Goal: Information Seeking & Learning: Learn about a topic

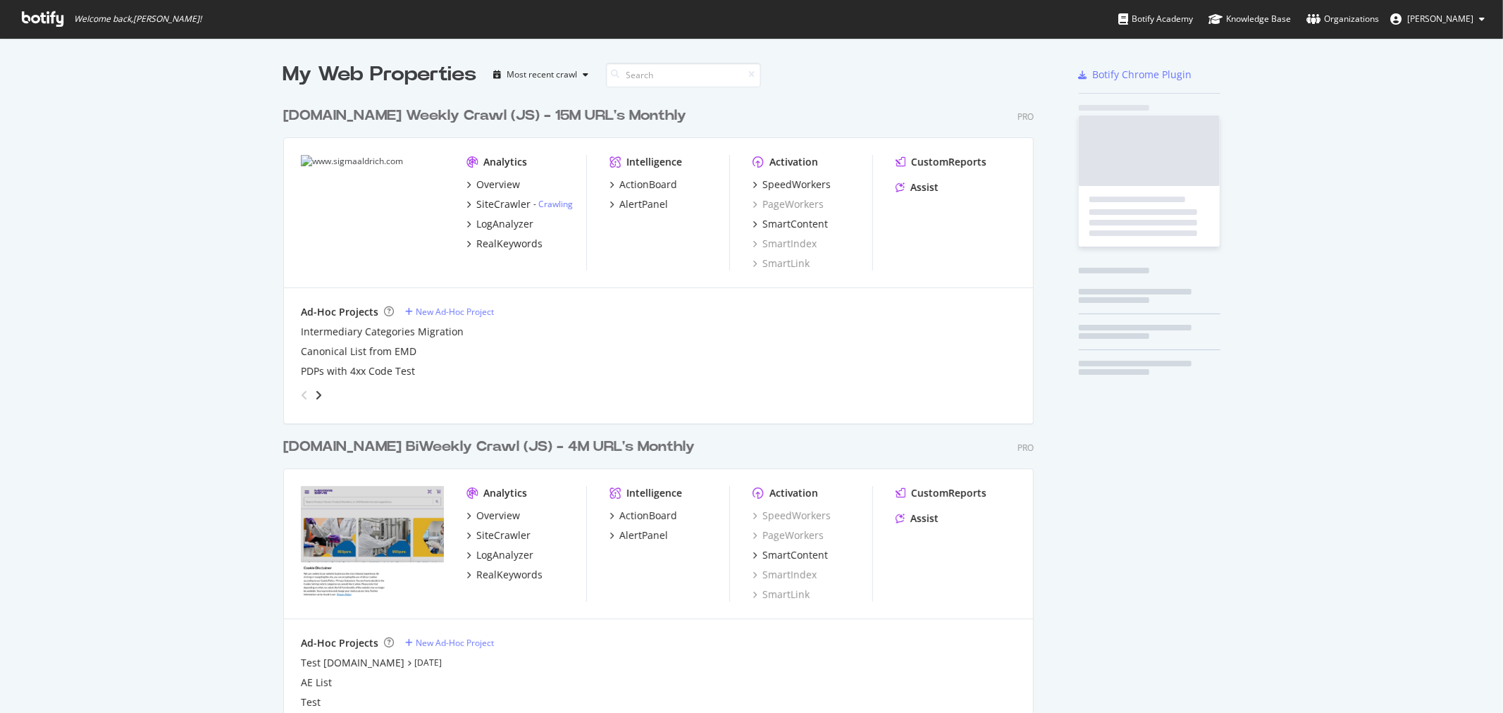
scroll to position [701, 1480]
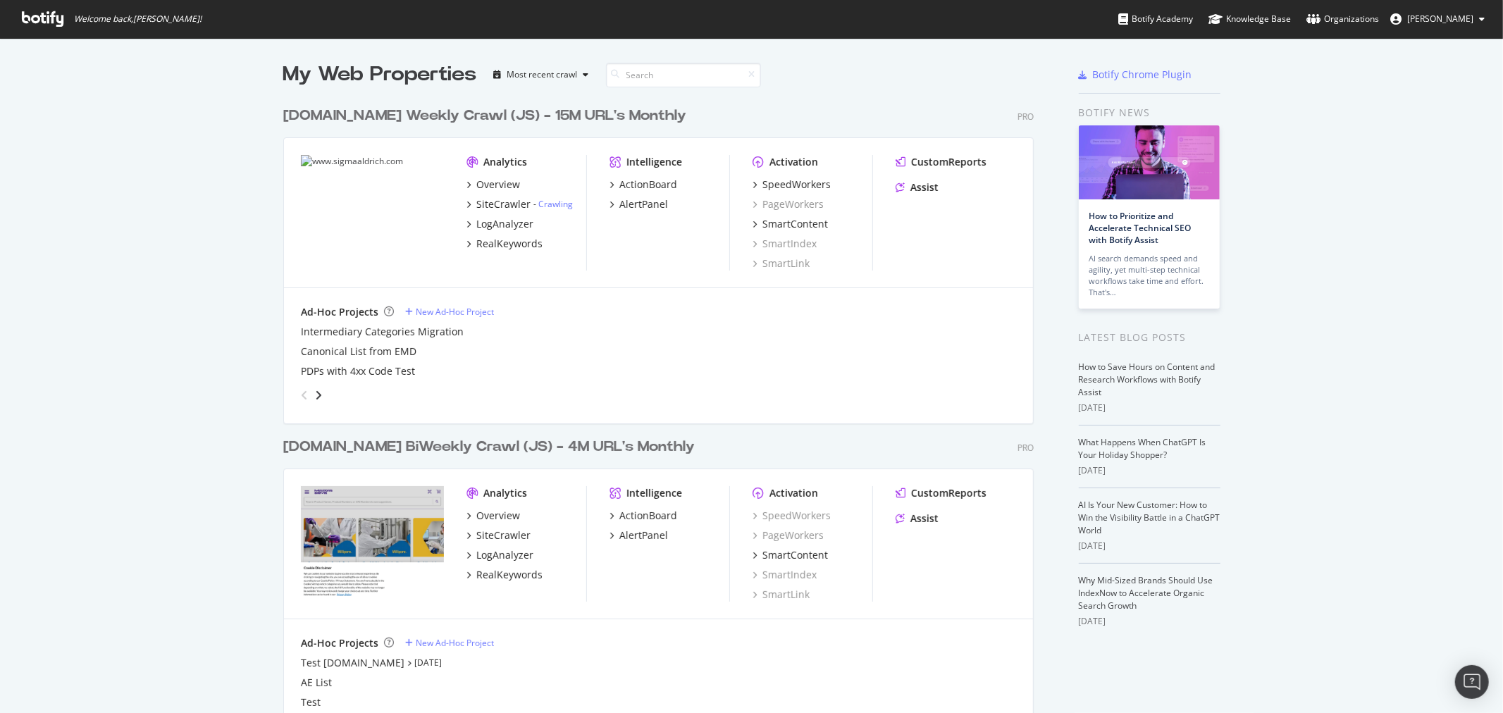
click at [514, 204] on div "SiteCrawler" at bounding box center [503, 204] width 54 height 14
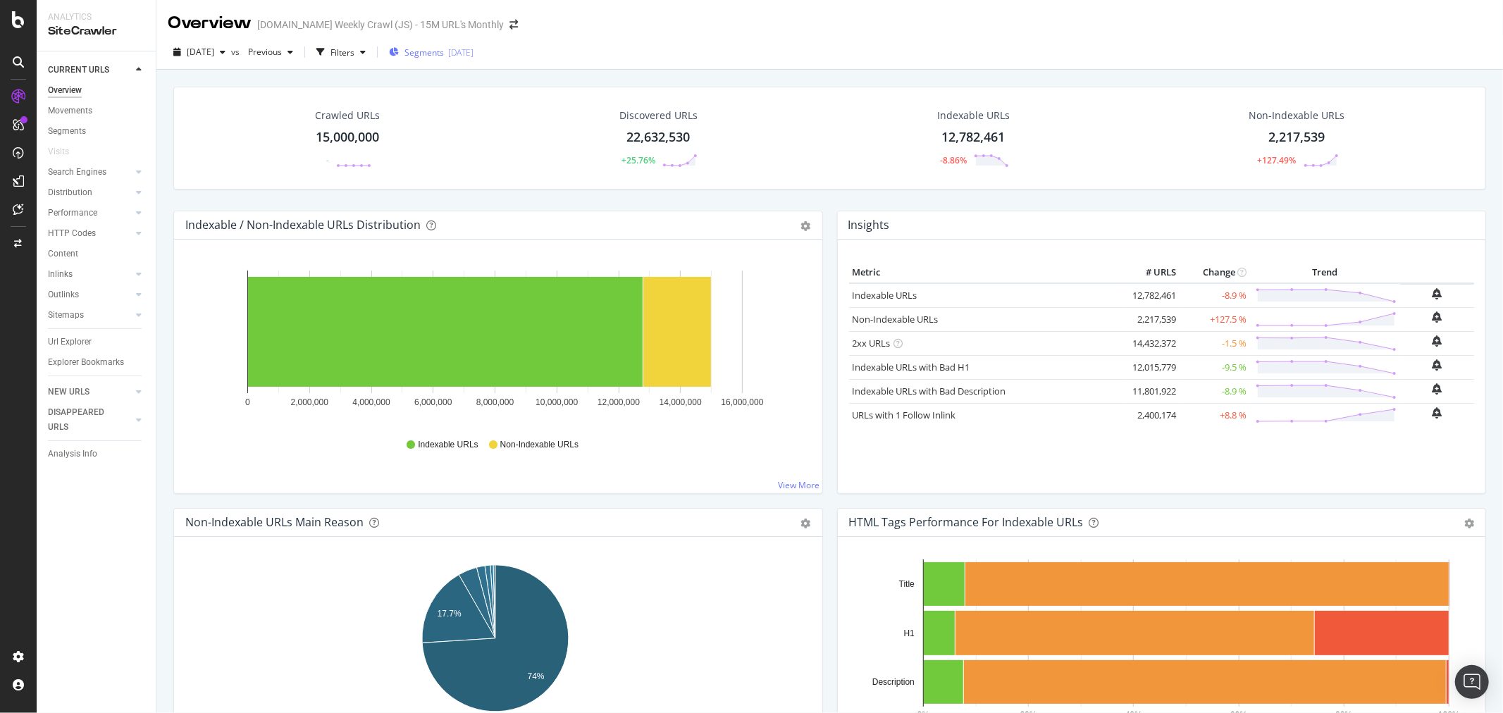
click at [473, 54] on div "2025-08-04" at bounding box center [460, 53] width 25 height 12
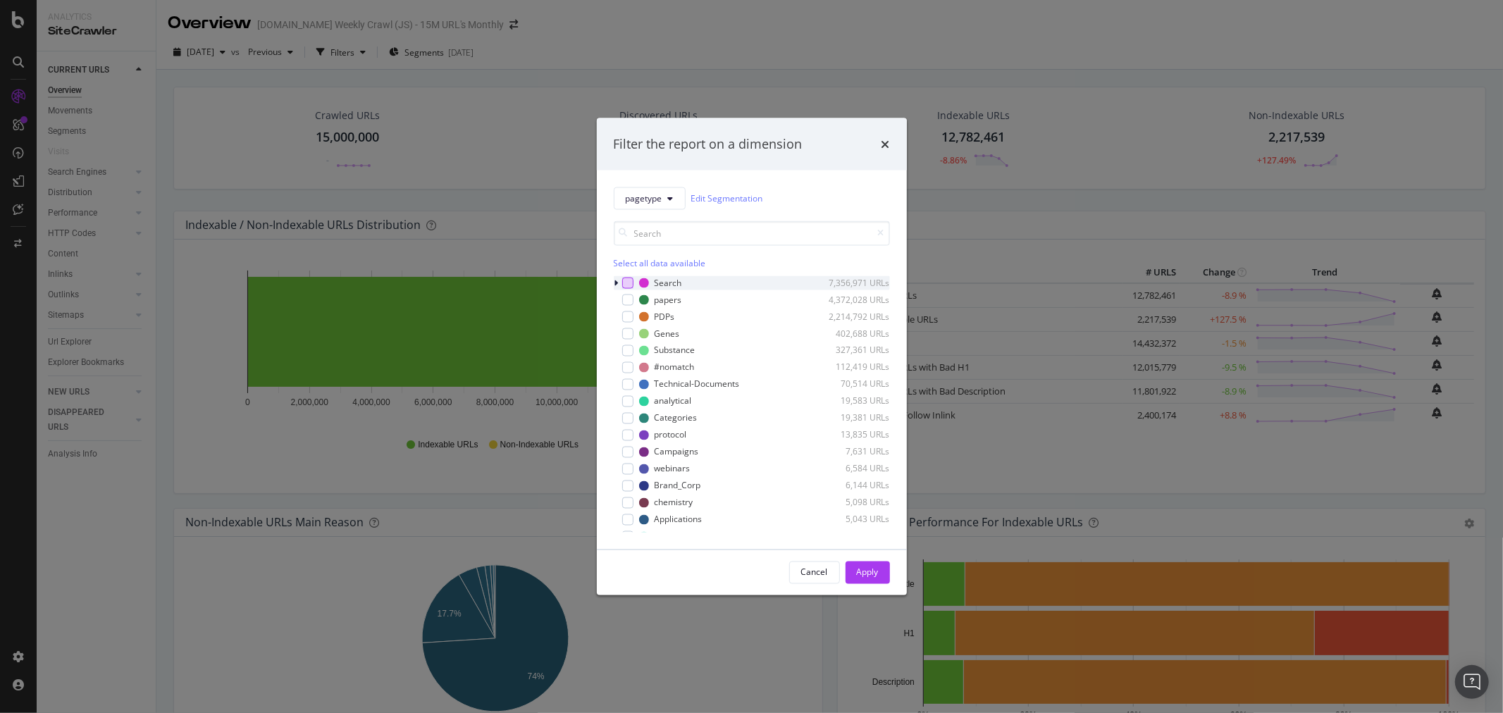
click at [624, 284] on div "modal" at bounding box center [627, 282] width 11 height 11
click at [615, 283] on icon "modal" at bounding box center [616, 282] width 4 height 8
click at [870, 571] on div "Apply" at bounding box center [868, 572] width 22 height 12
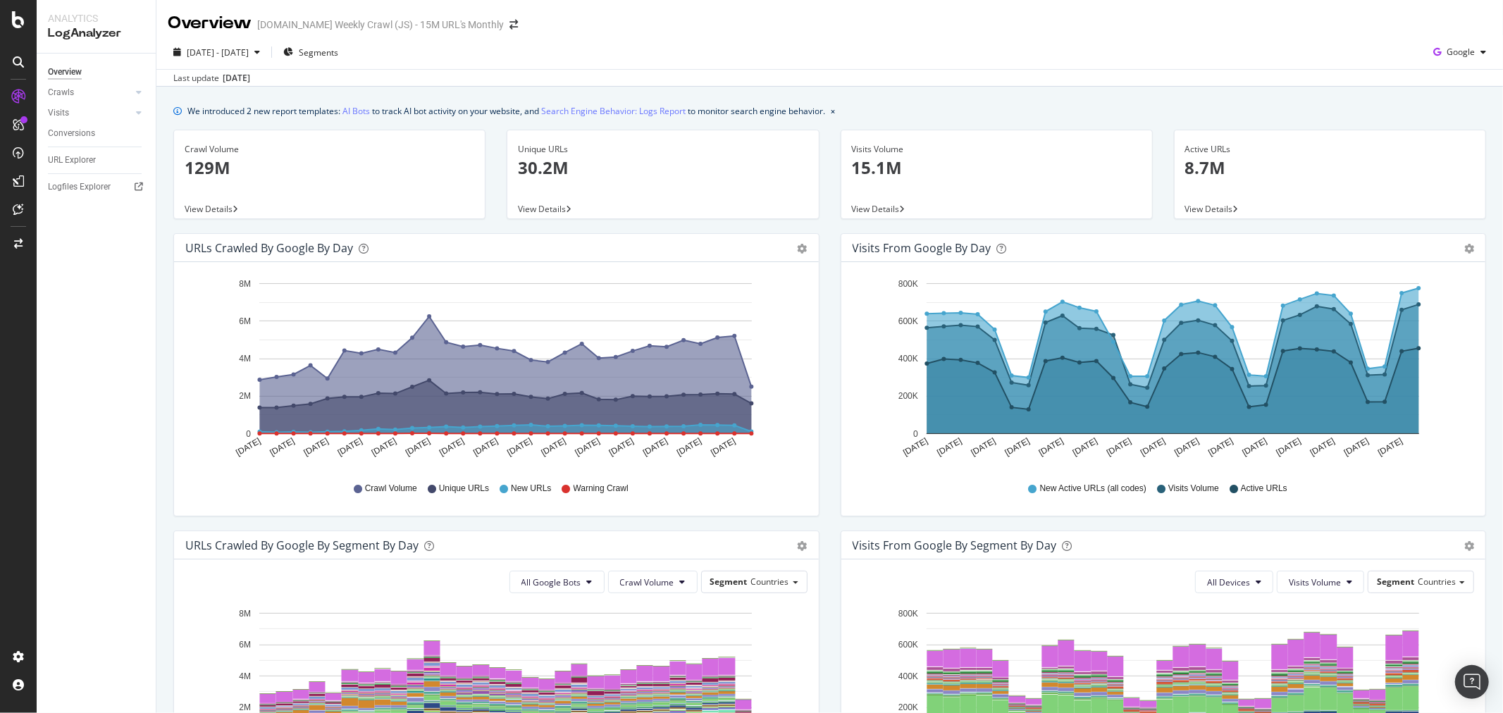
click at [338, 56] on span "Segments" at bounding box center [318, 53] width 39 height 12
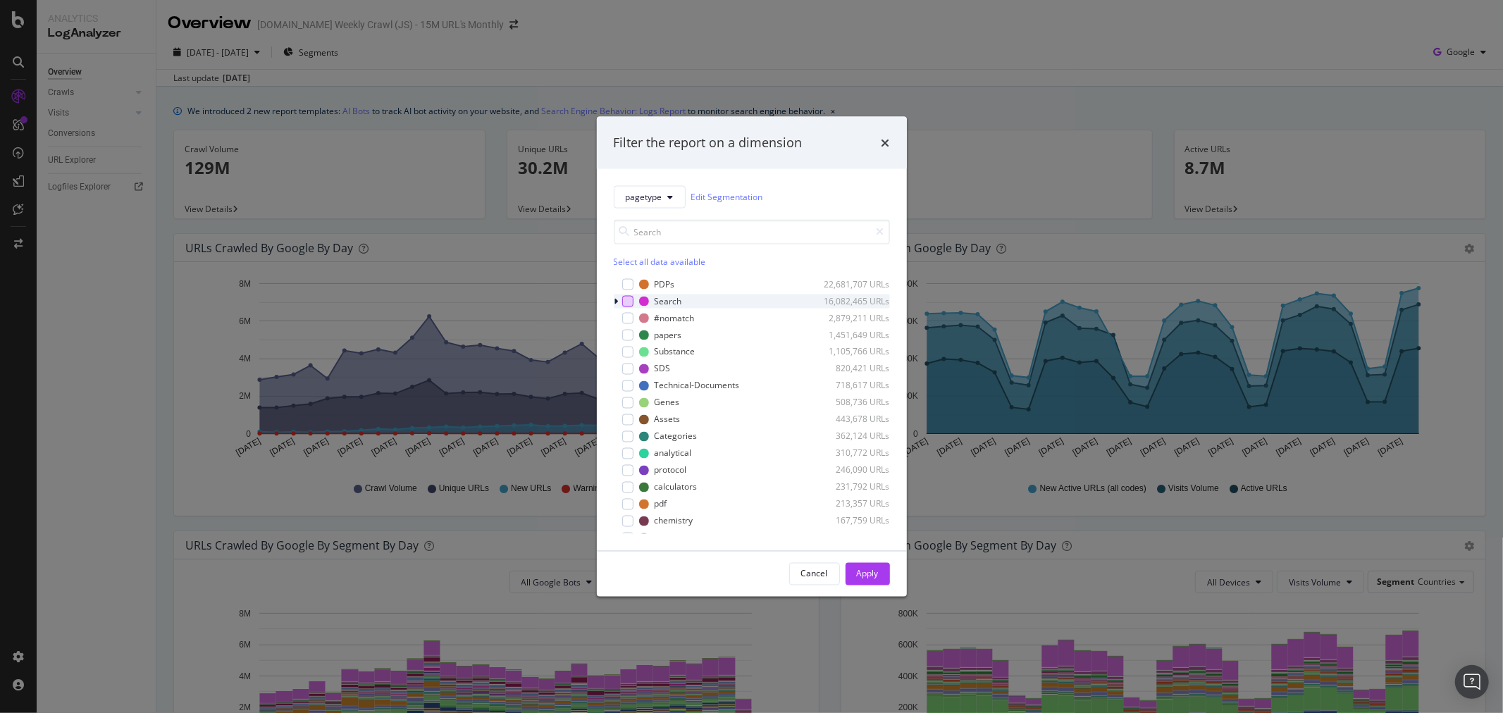
click at [627, 299] on div "modal" at bounding box center [627, 300] width 11 height 11
click at [865, 571] on div "Apply" at bounding box center [868, 574] width 22 height 12
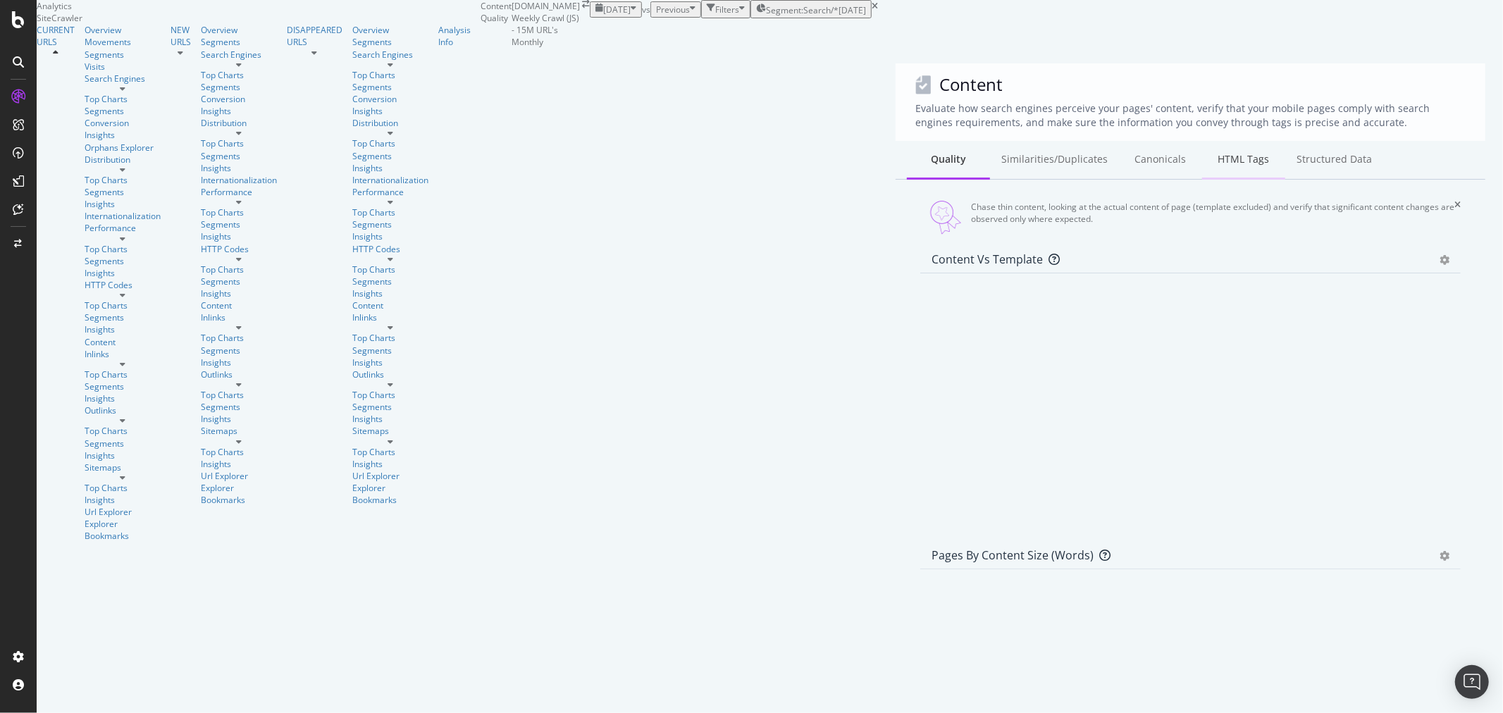
click at [1202, 141] on div "HTML Tags" at bounding box center [1243, 160] width 83 height 39
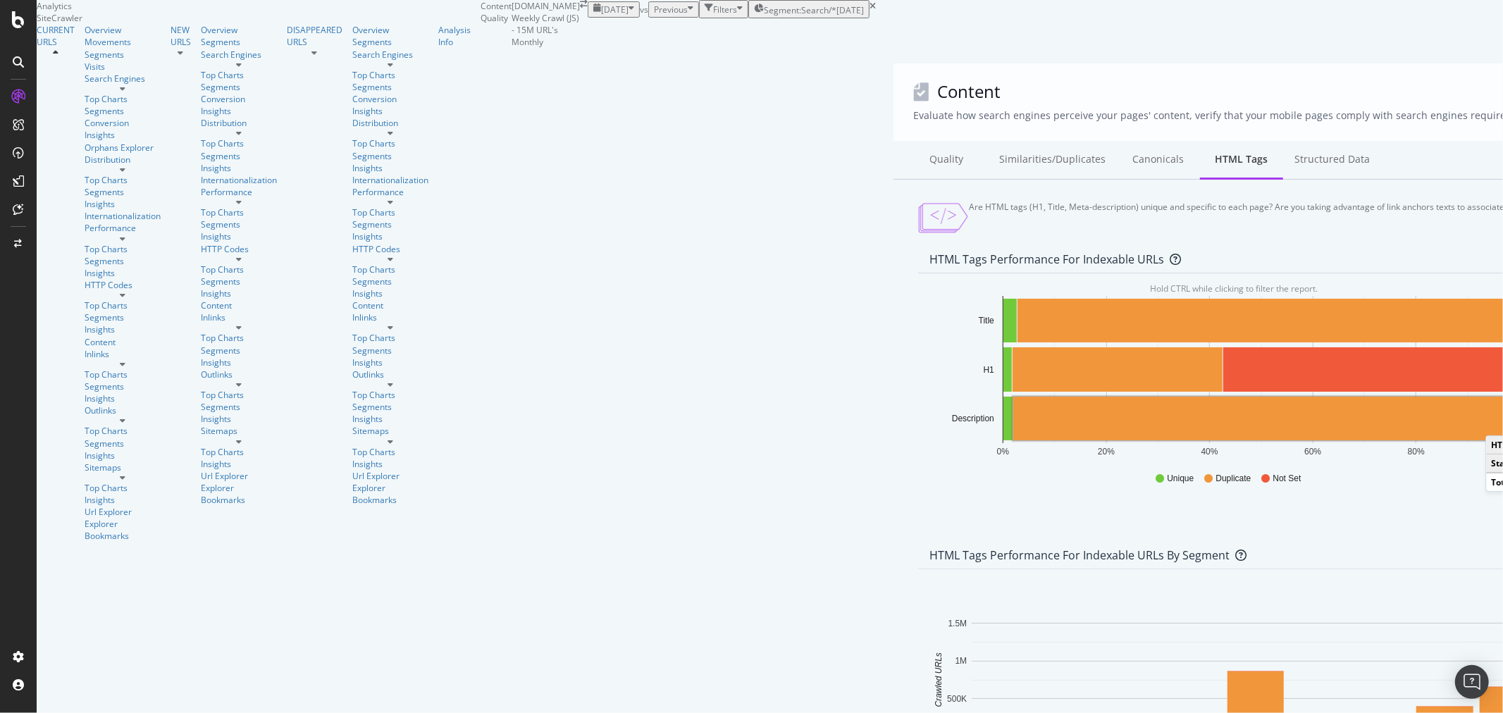
drag, startPoint x: 580, startPoint y: 134, endPoint x: 760, endPoint y: 78, distance: 188.3
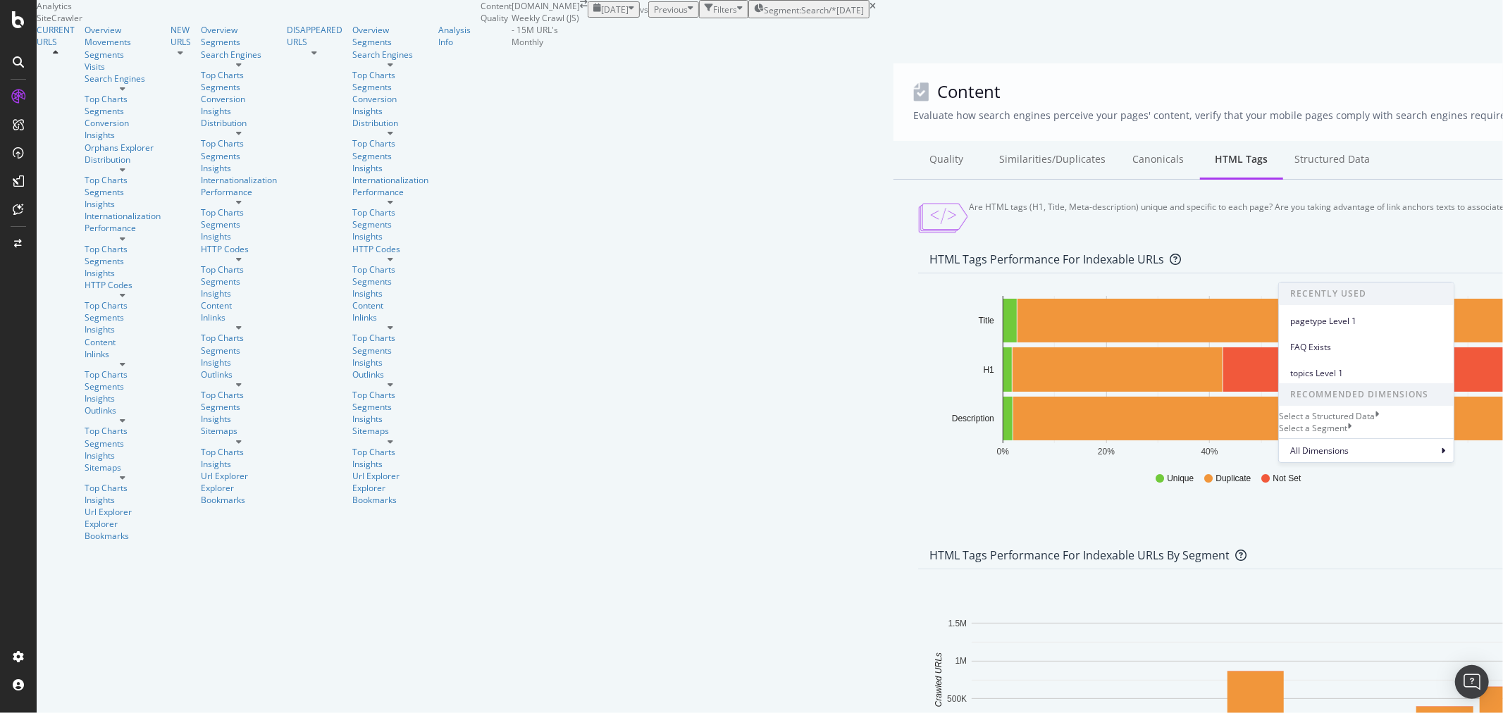
click at [1351, 434] on icon at bounding box center [1349, 428] width 4 height 12
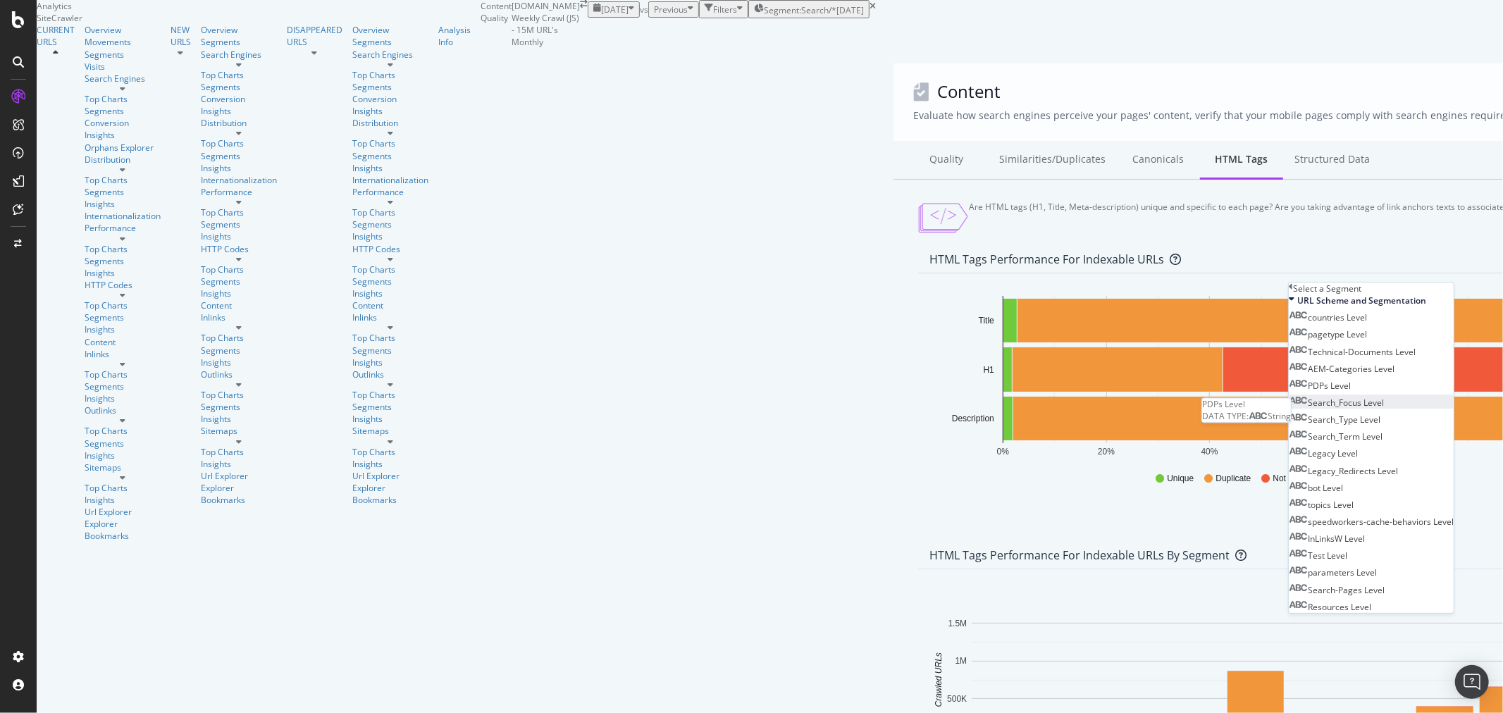
scroll to position [120, 0]
click at [1446, 290] on div "Select a Segment" at bounding box center [1371, 289] width 165 height 12
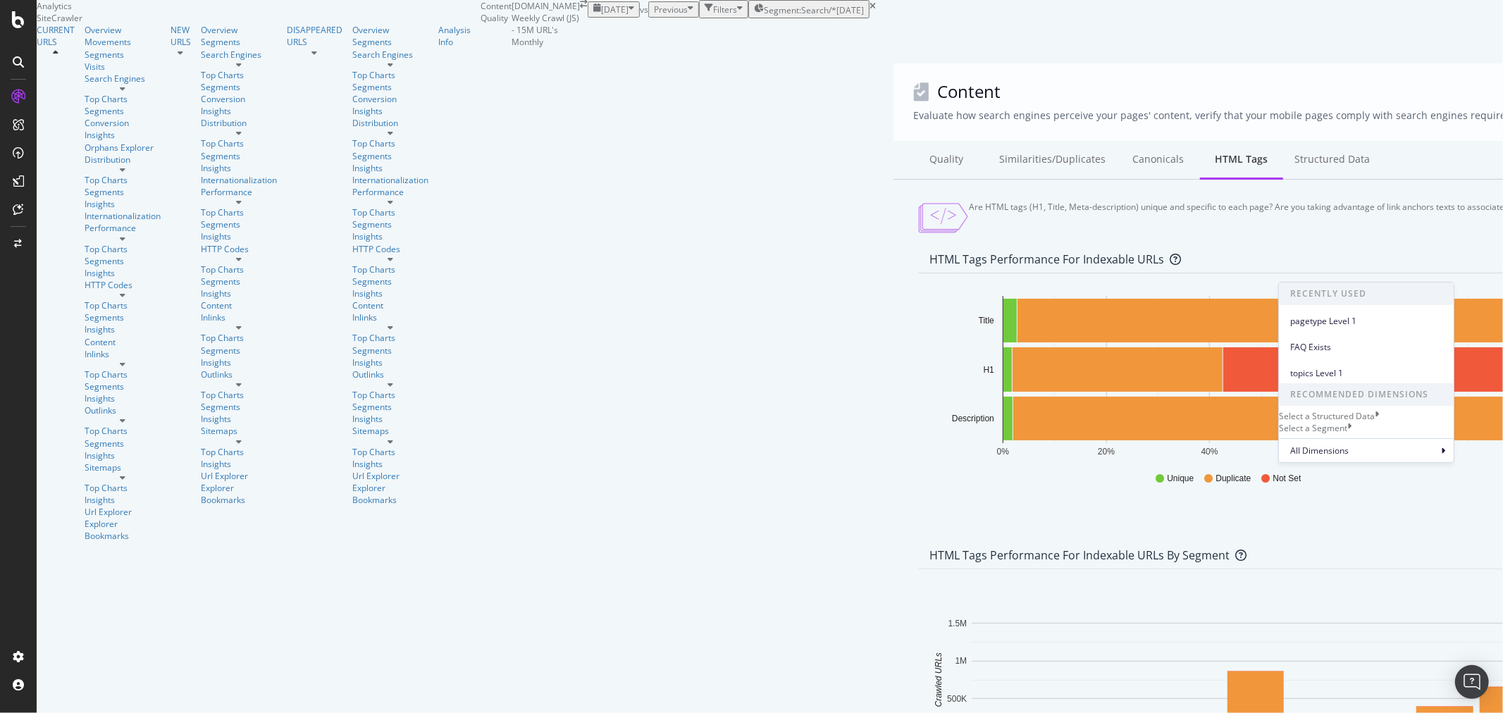
click at [1444, 416] on div "Select a Structured Data" at bounding box center [1366, 416] width 175 height 12
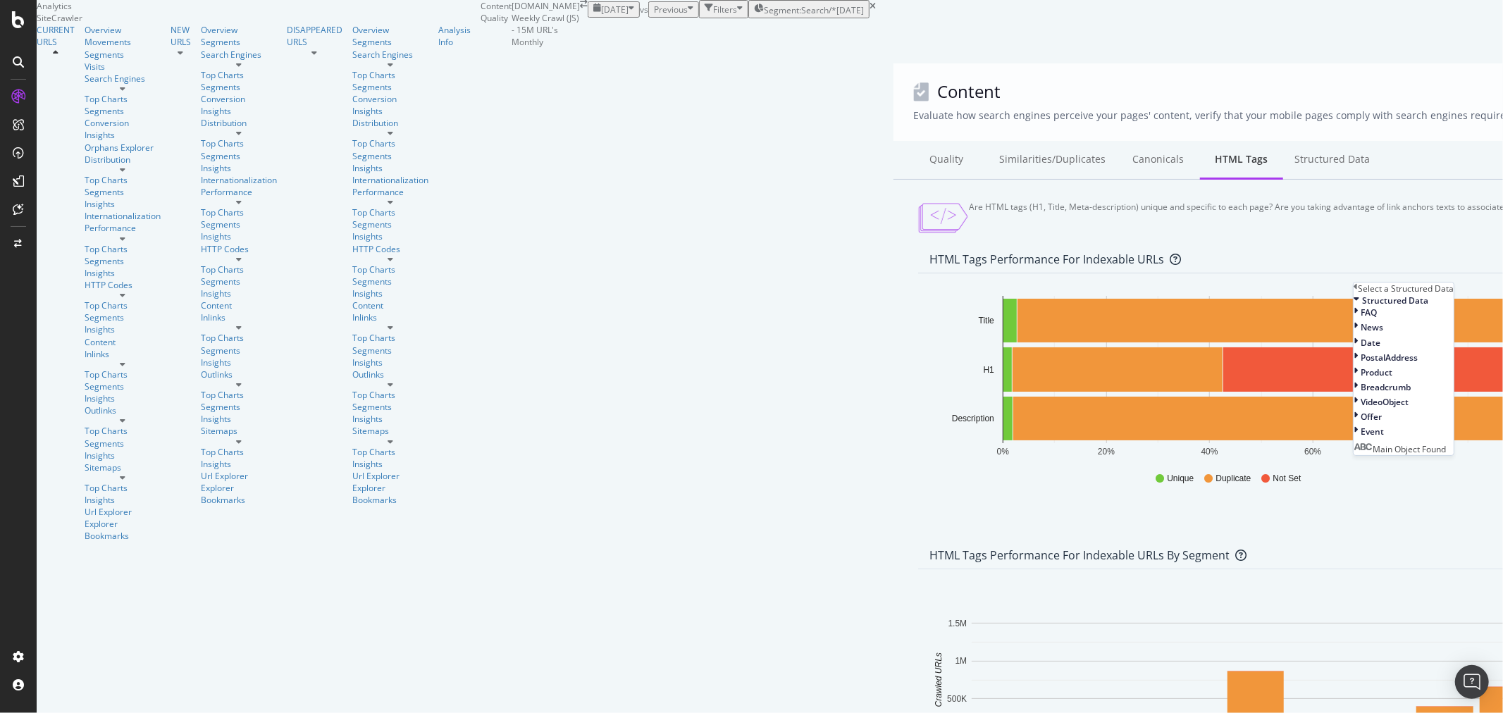
scroll to position [0, 0]
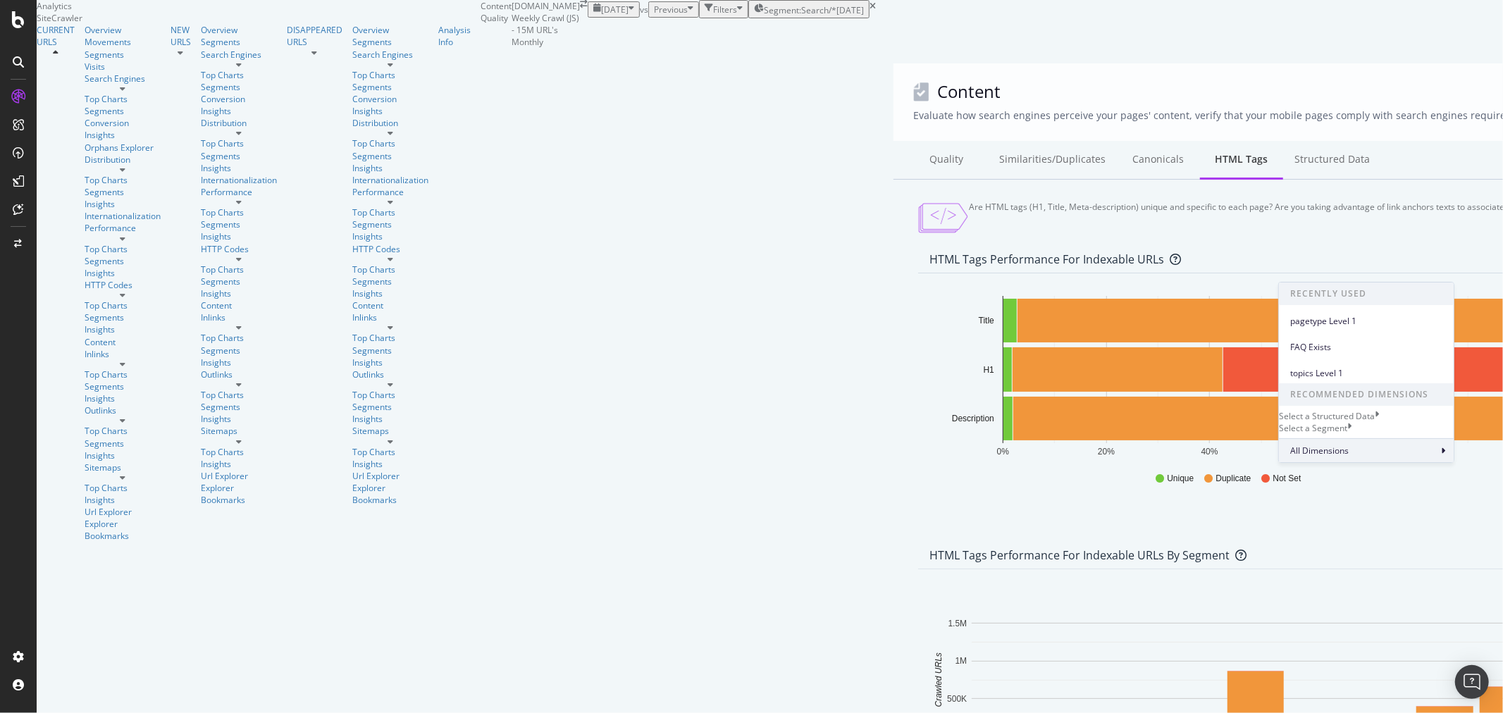
click at [1441, 455] on icon at bounding box center [1443, 451] width 4 height 8
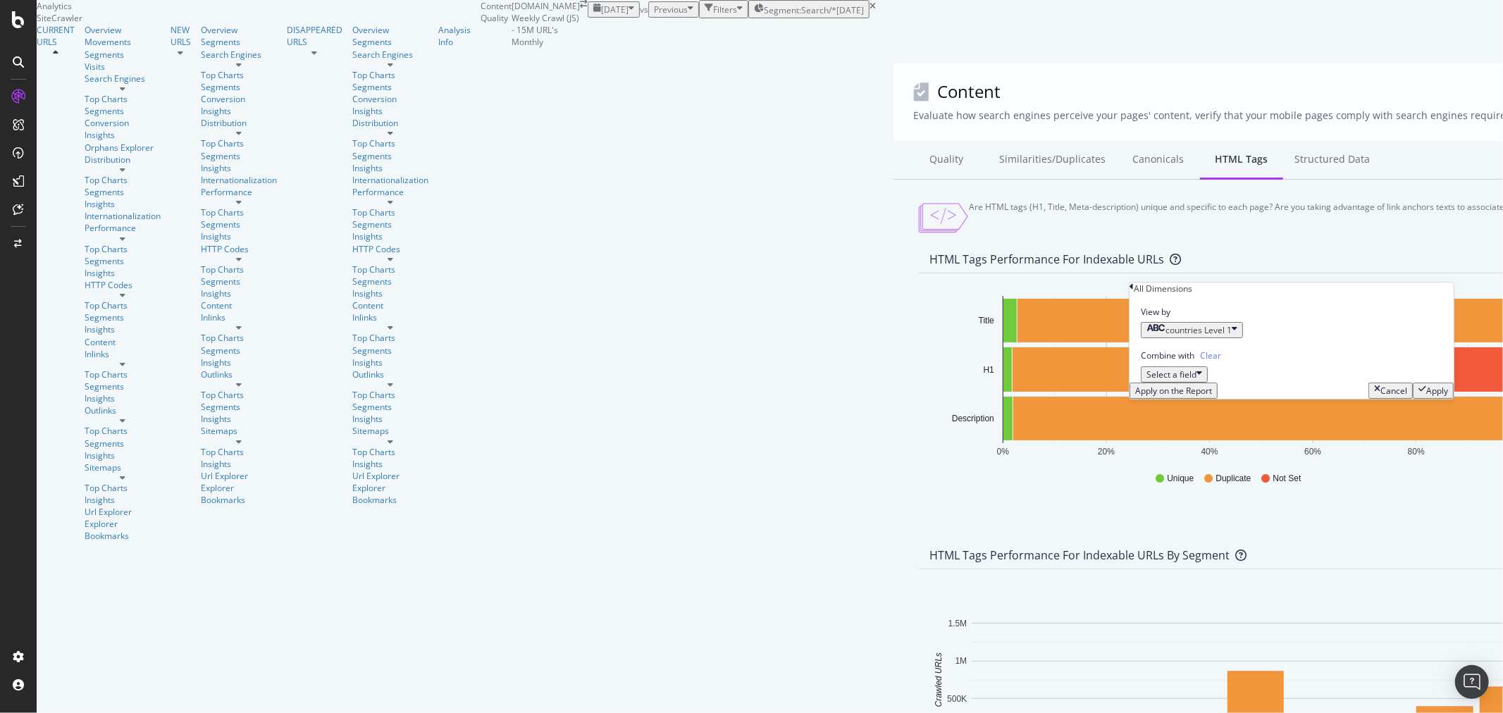
click at [1237, 336] on icon "button" at bounding box center [1235, 330] width 6 height 12
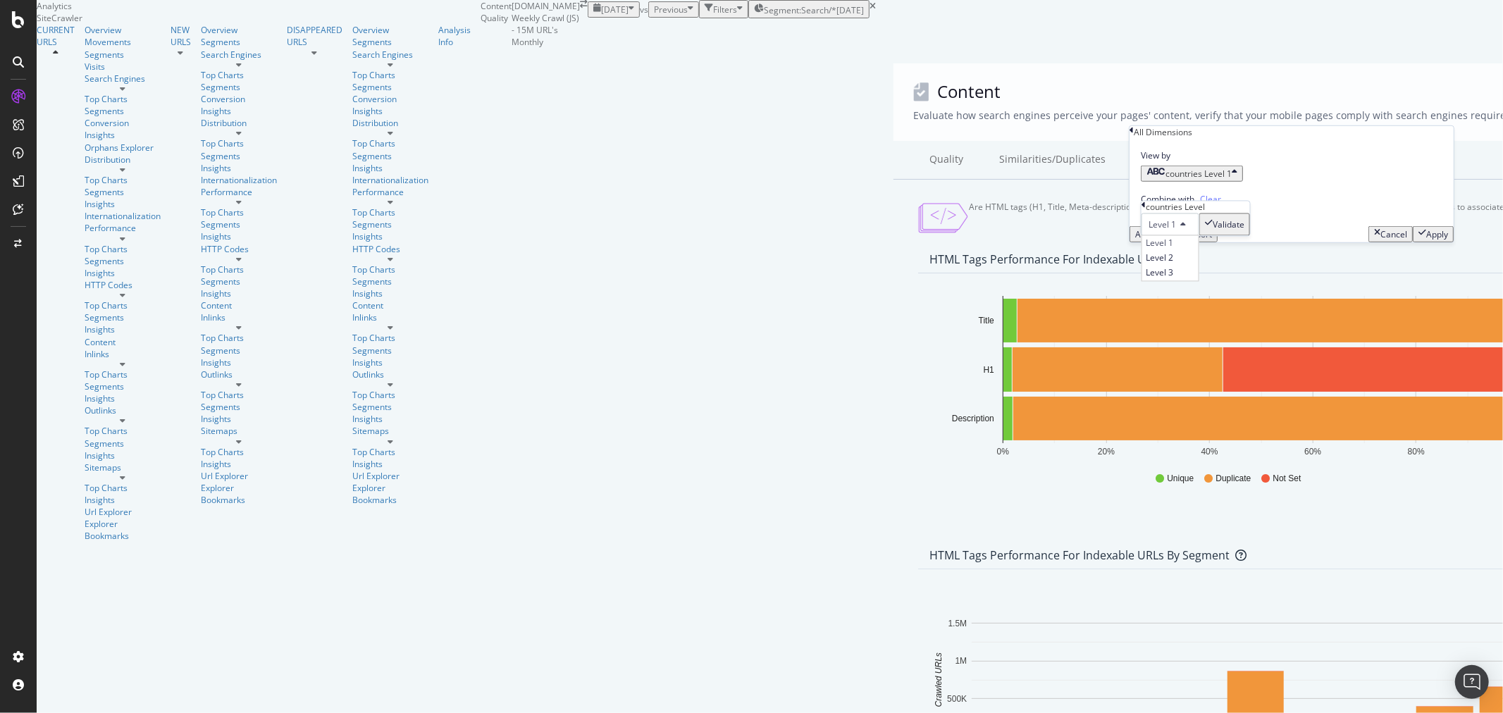
click at [1389, 213] on div "Combine with Clear Select a field" at bounding box center [1291, 204] width 324 height 44
click at [1202, 223] on icon "button" at bounding box center [1199, 217] width 6 height 12
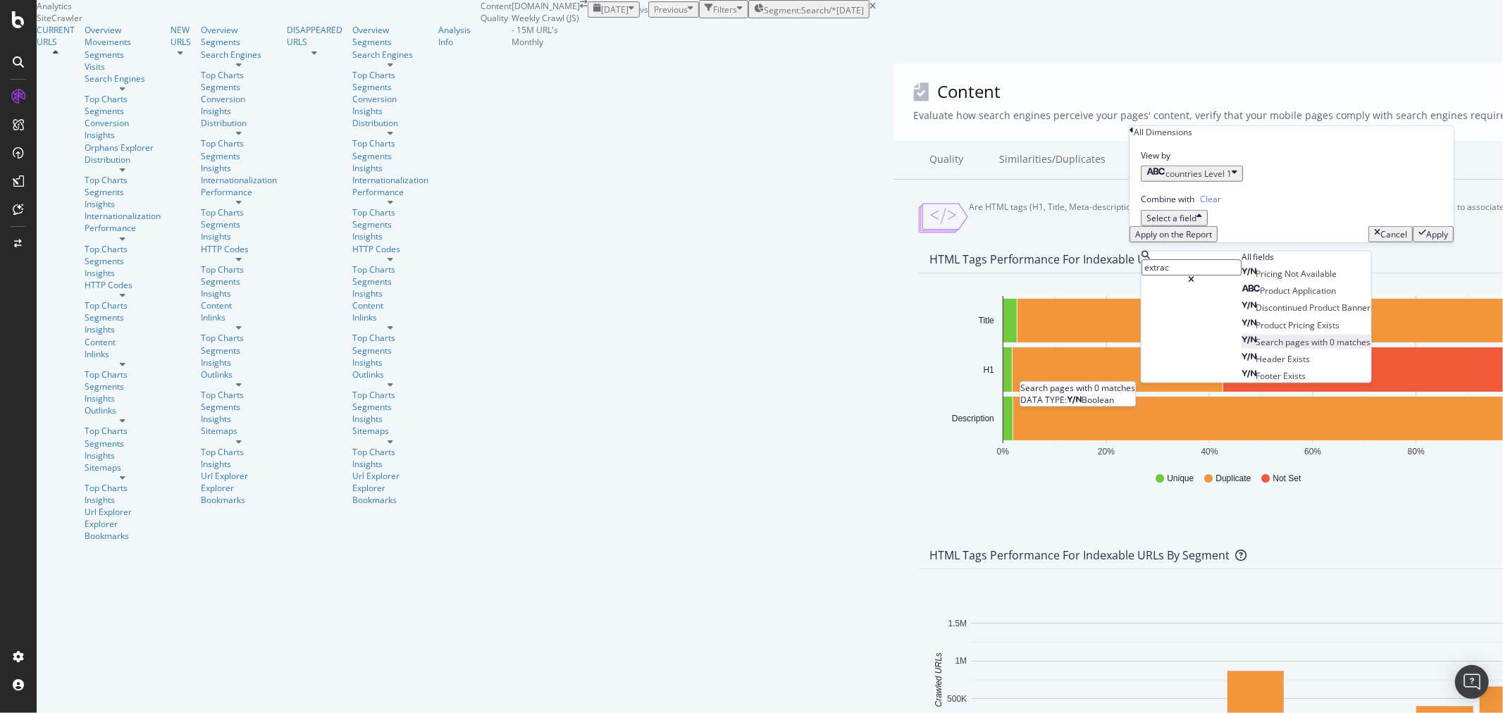
type input "extrac"
click at [1337, 348] on span "matches" at bounding box center [1354, 342] width 34 height 12
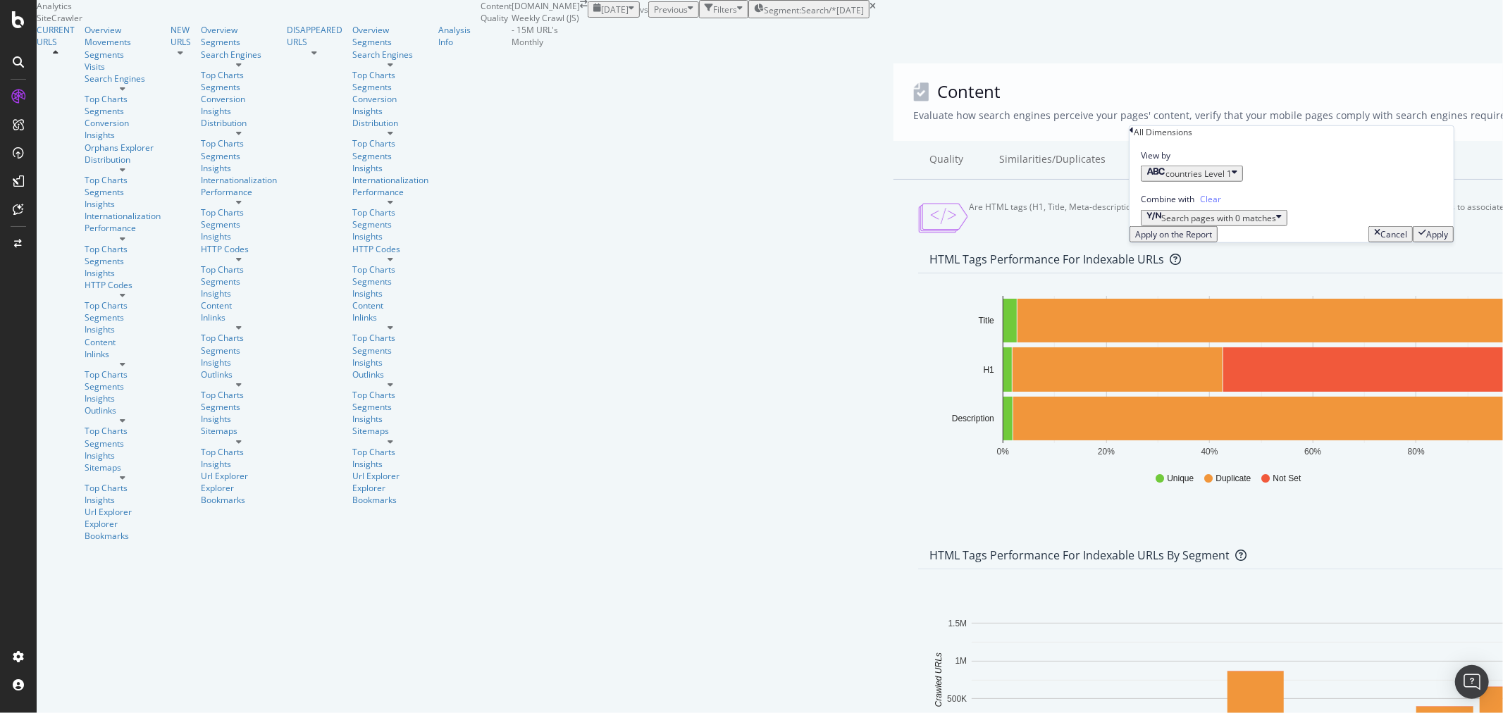
click at [1432, 240] on div "Apply" at bounding box center [1437, 234] width 22 height 12
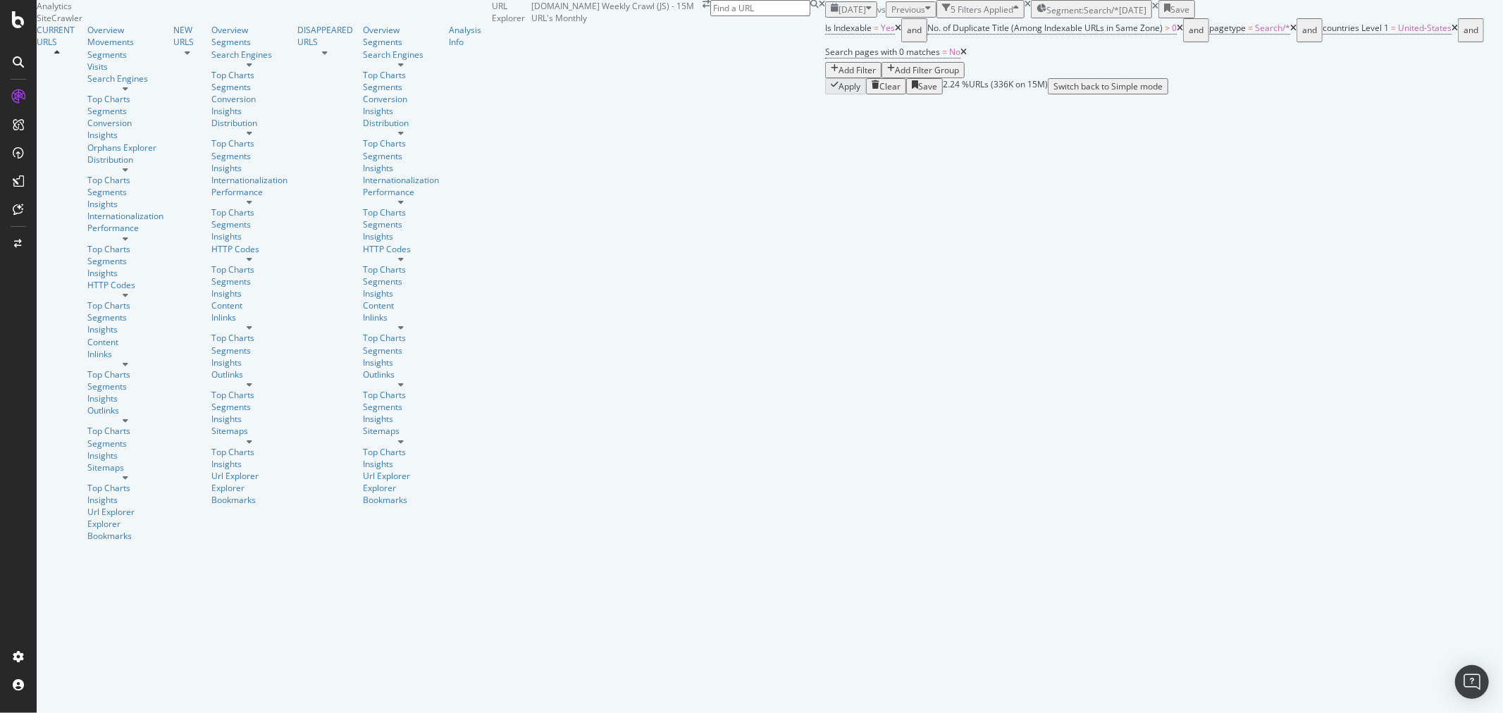
click at [967, 56] on icon at bounding box center [963, 52] width 6 height 8
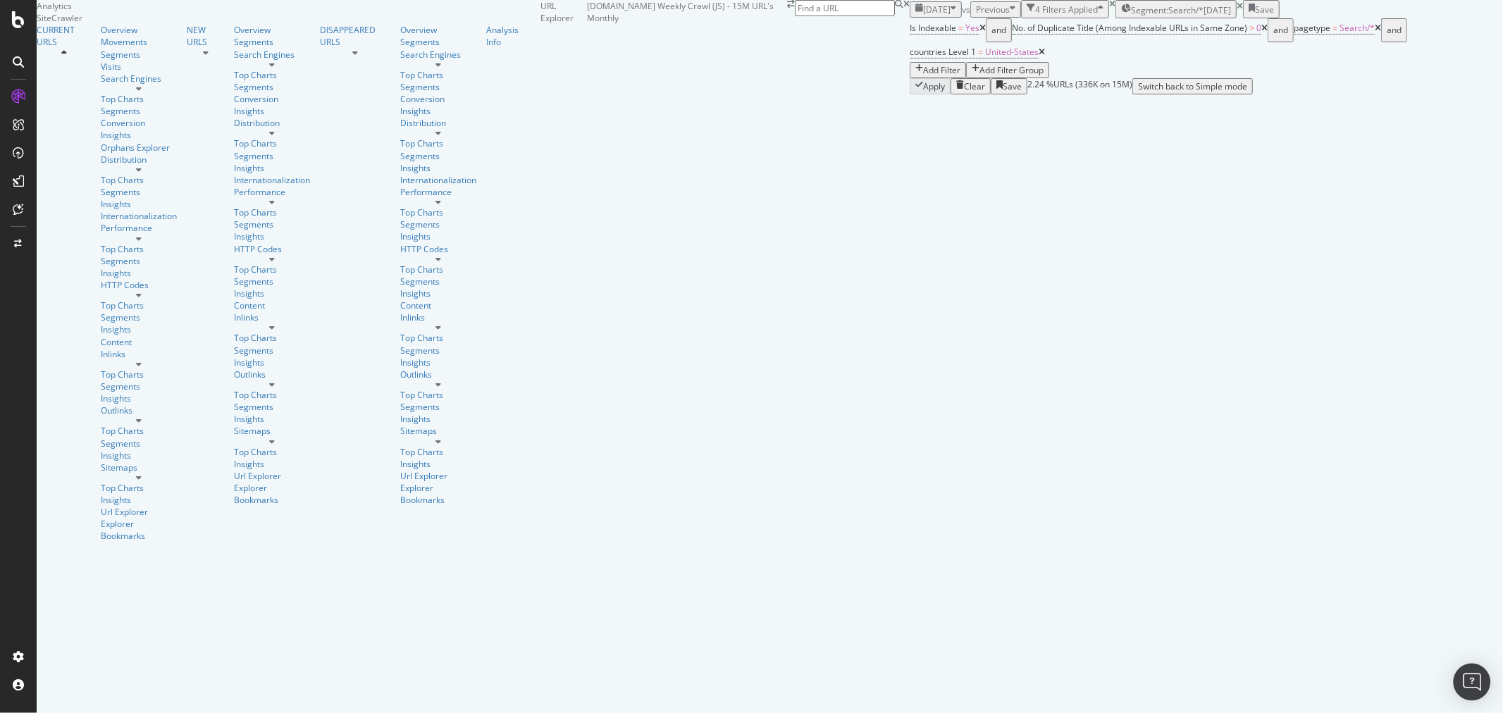
click at [1476, 688] on img "Open Intercom Messenger" at bounding box center [1472, 682] width 18 height 18
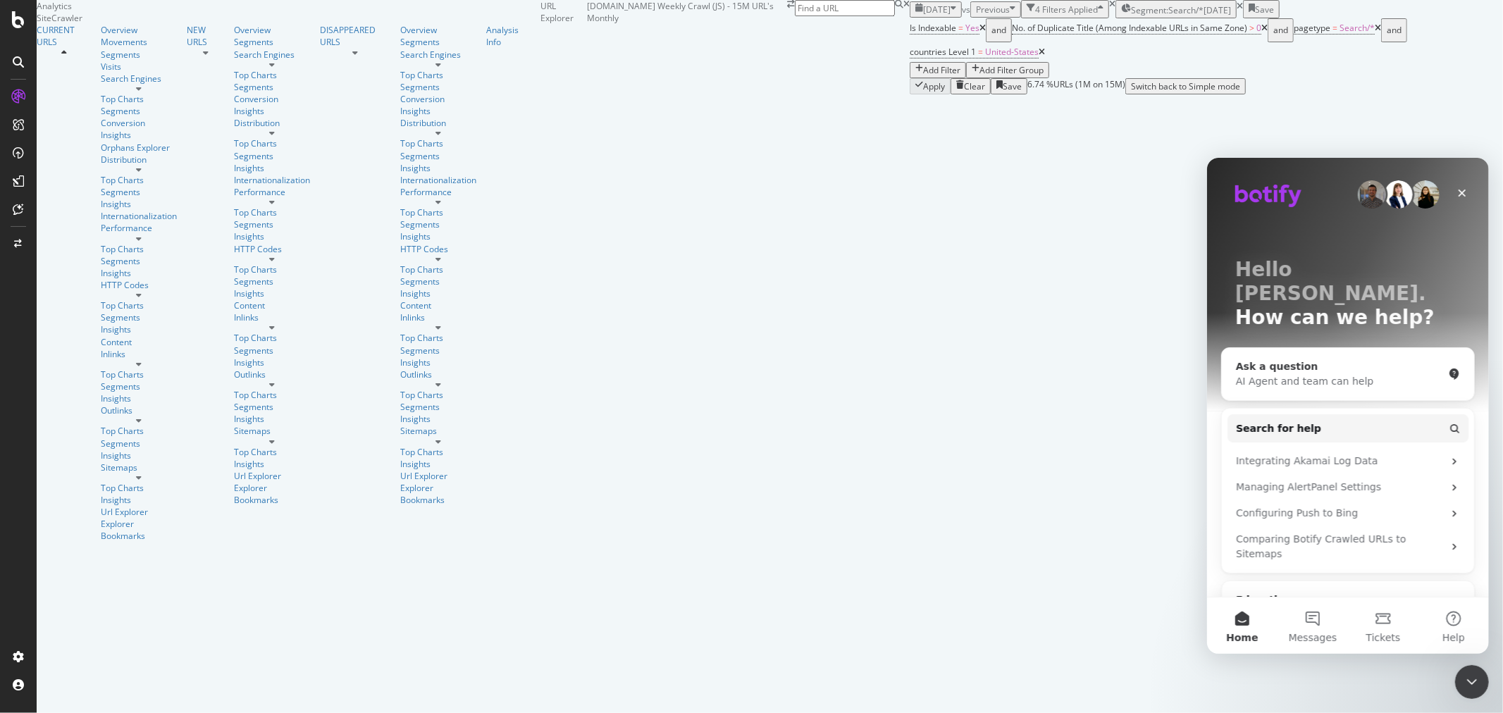
click at [1394, 359] on div "Ask a question" at bounding box center [1338, 366] width 207 height 15
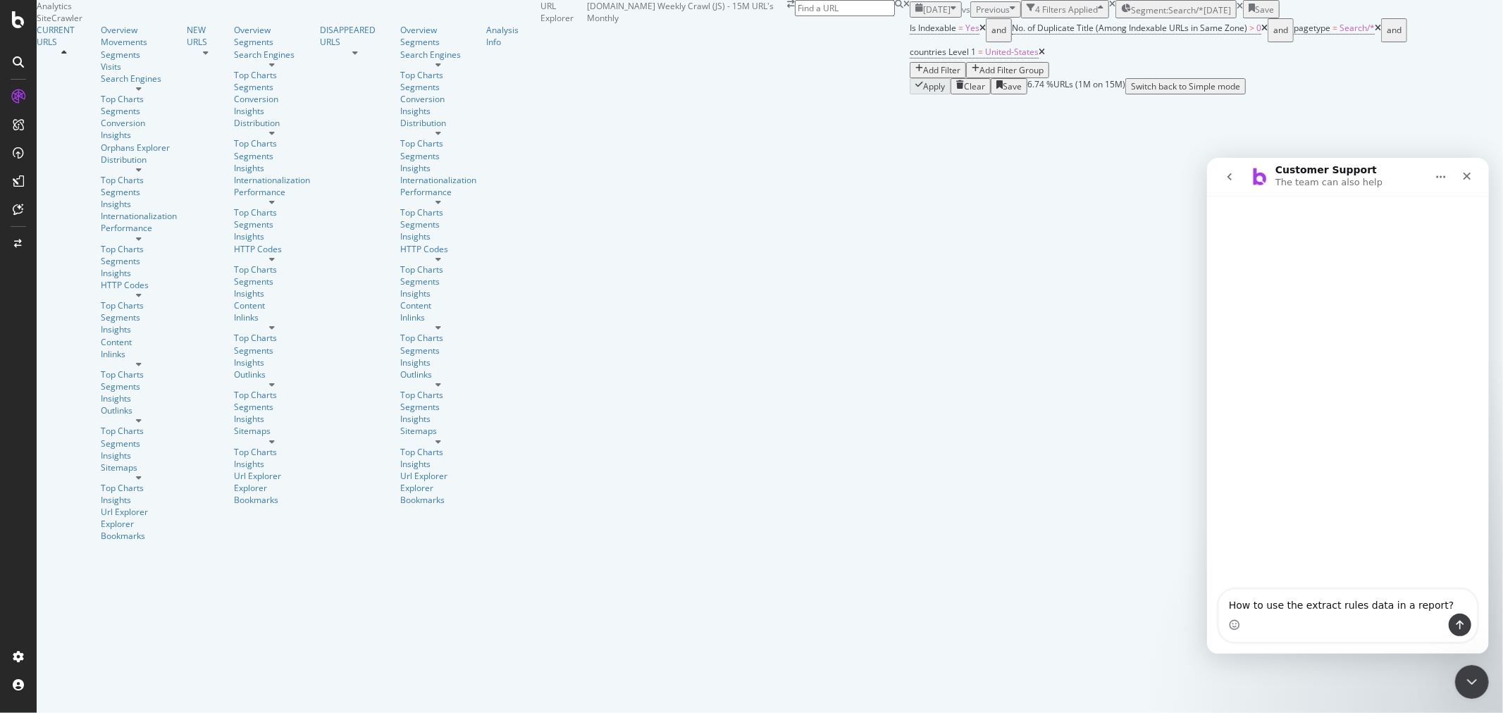
type textarea "How to use the extract rules data in a report?"
click at [1456, 623] on icon "Send a message…" at bounding box center [1460, 624] width 8 height 9
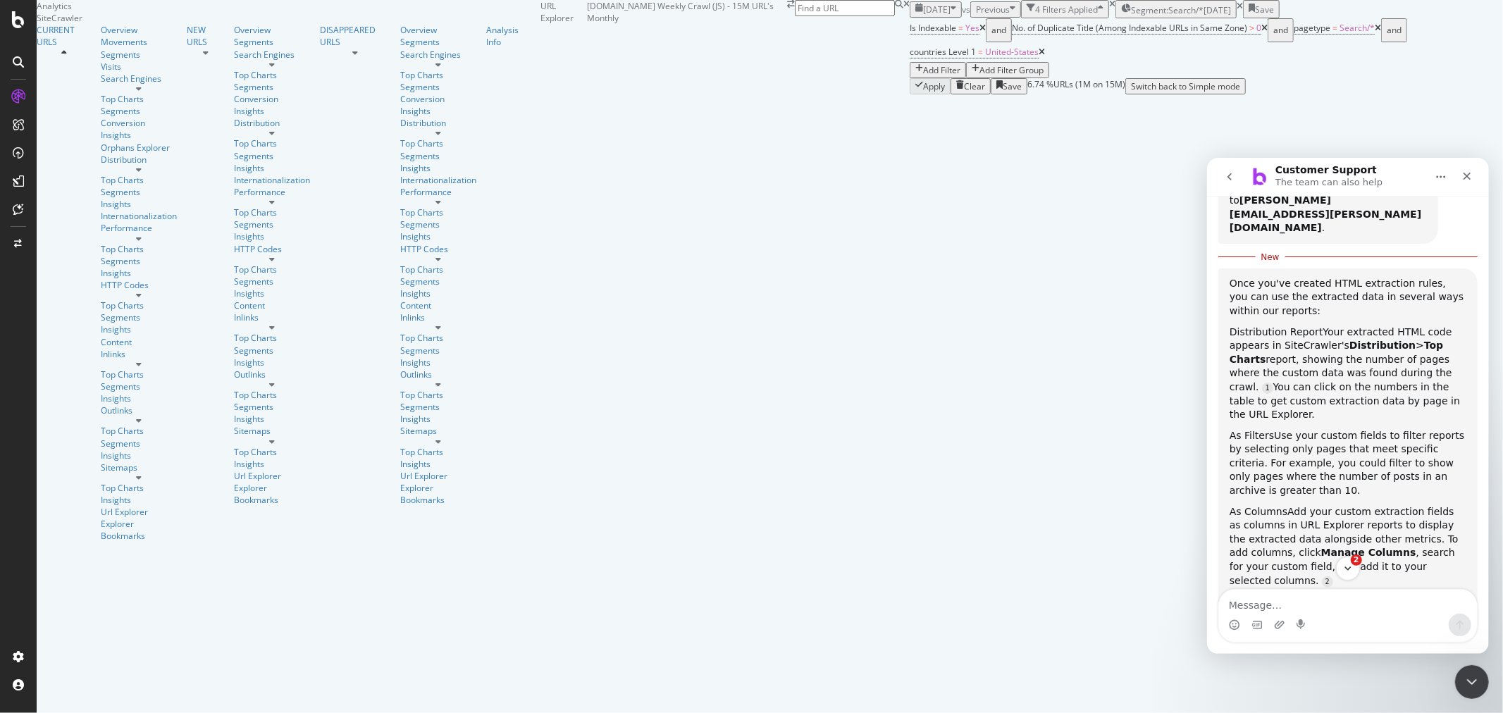
scroll to position [2, 0]
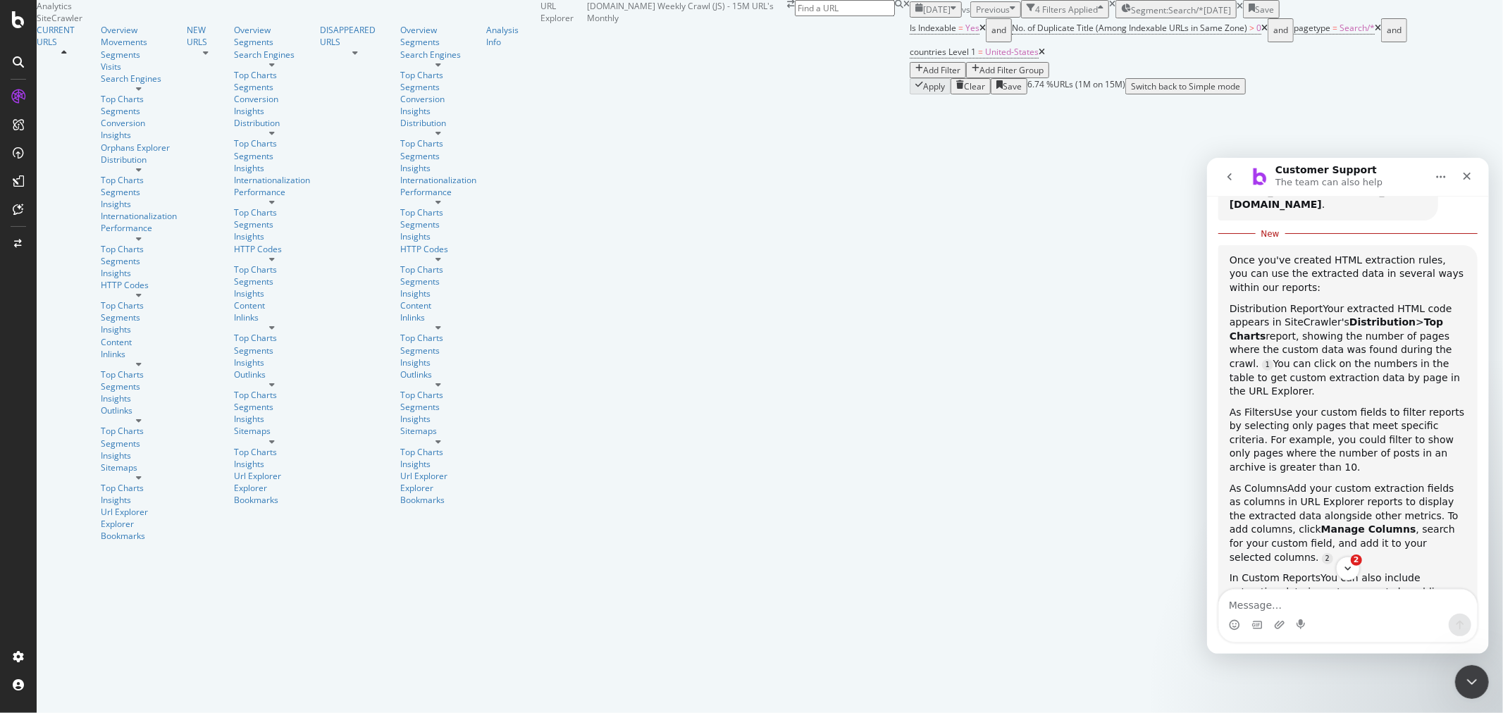
click at [138, 174] on icon at bounding box center [139, 170] width 6 height 8
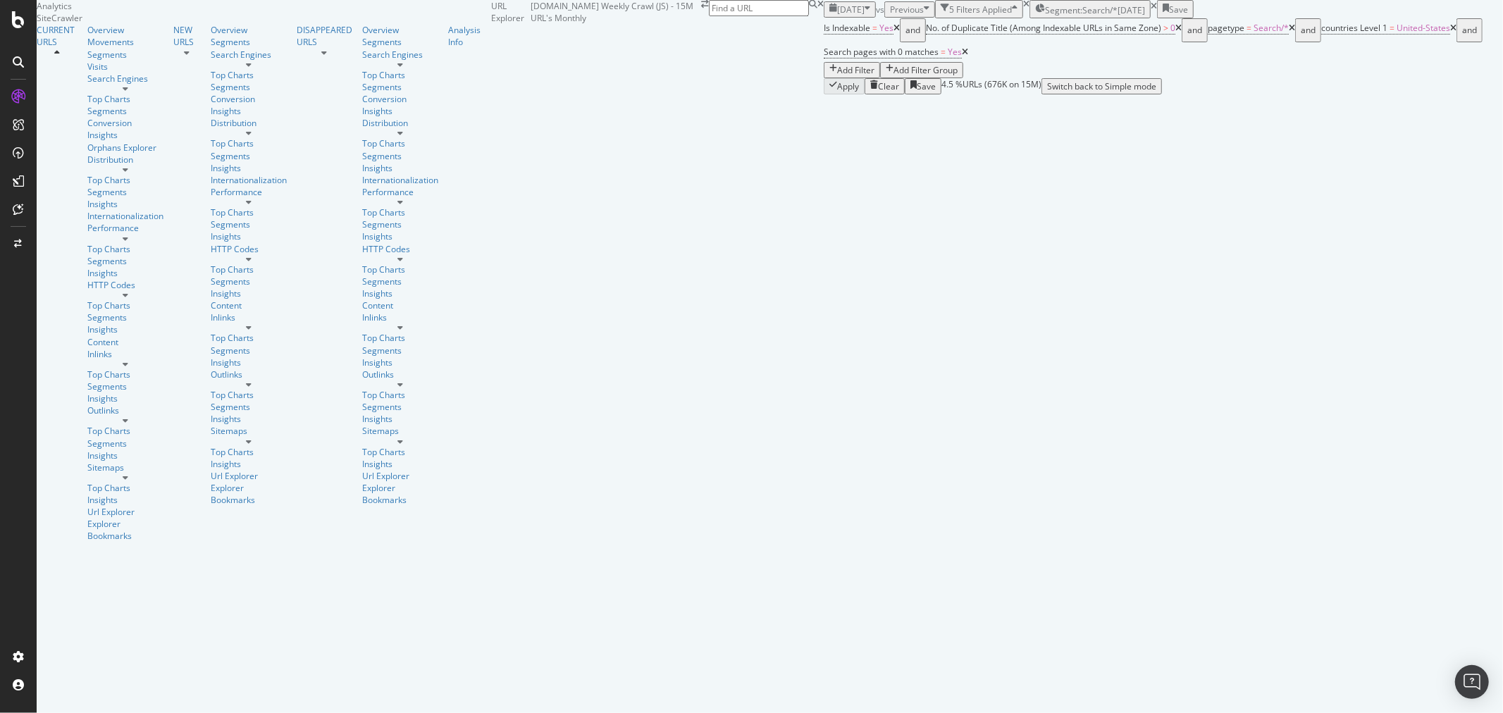
click at [1352, 32] on icon at bounding box center [1453, 28] width 6 height 8
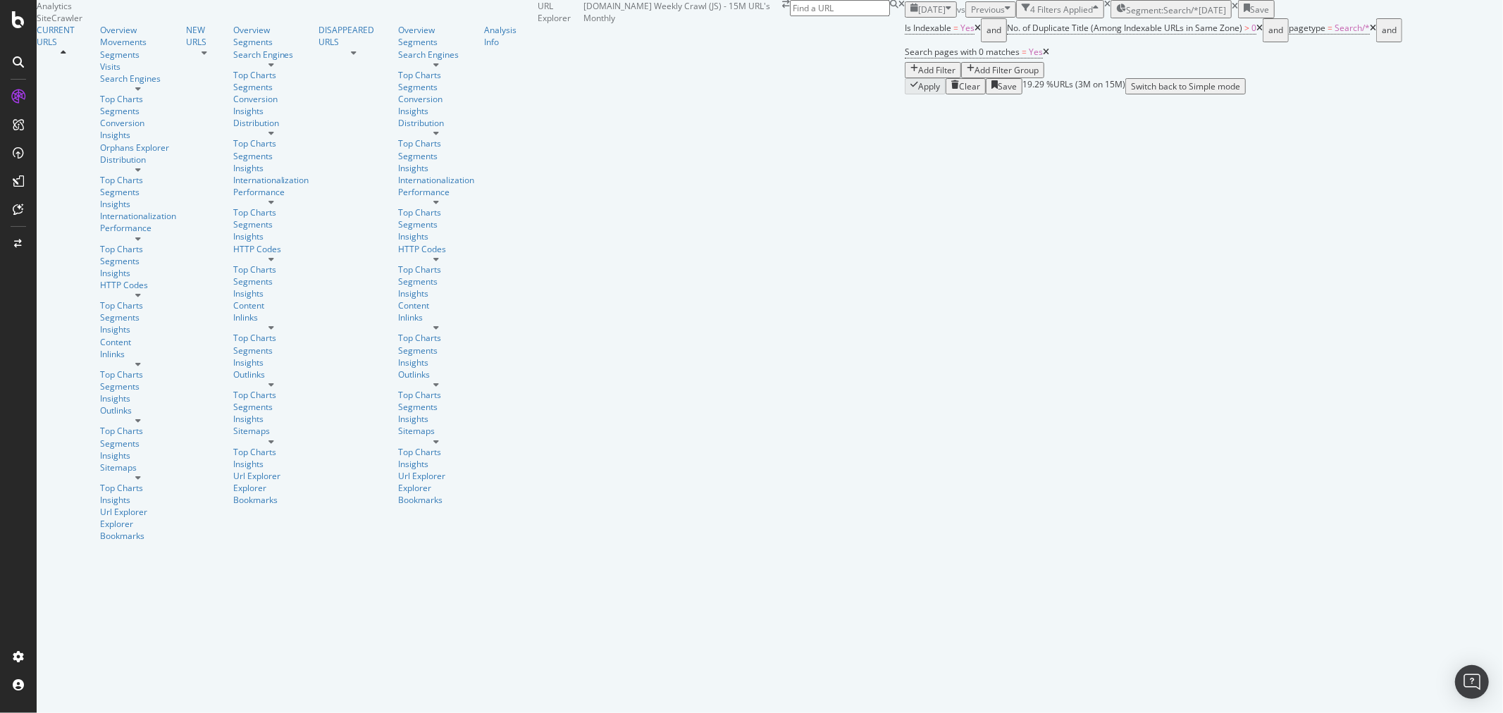
scroll to position [2192, 0]
click at [1256, 32] on icon at bounding box center [1259, 28] width 6 height 8
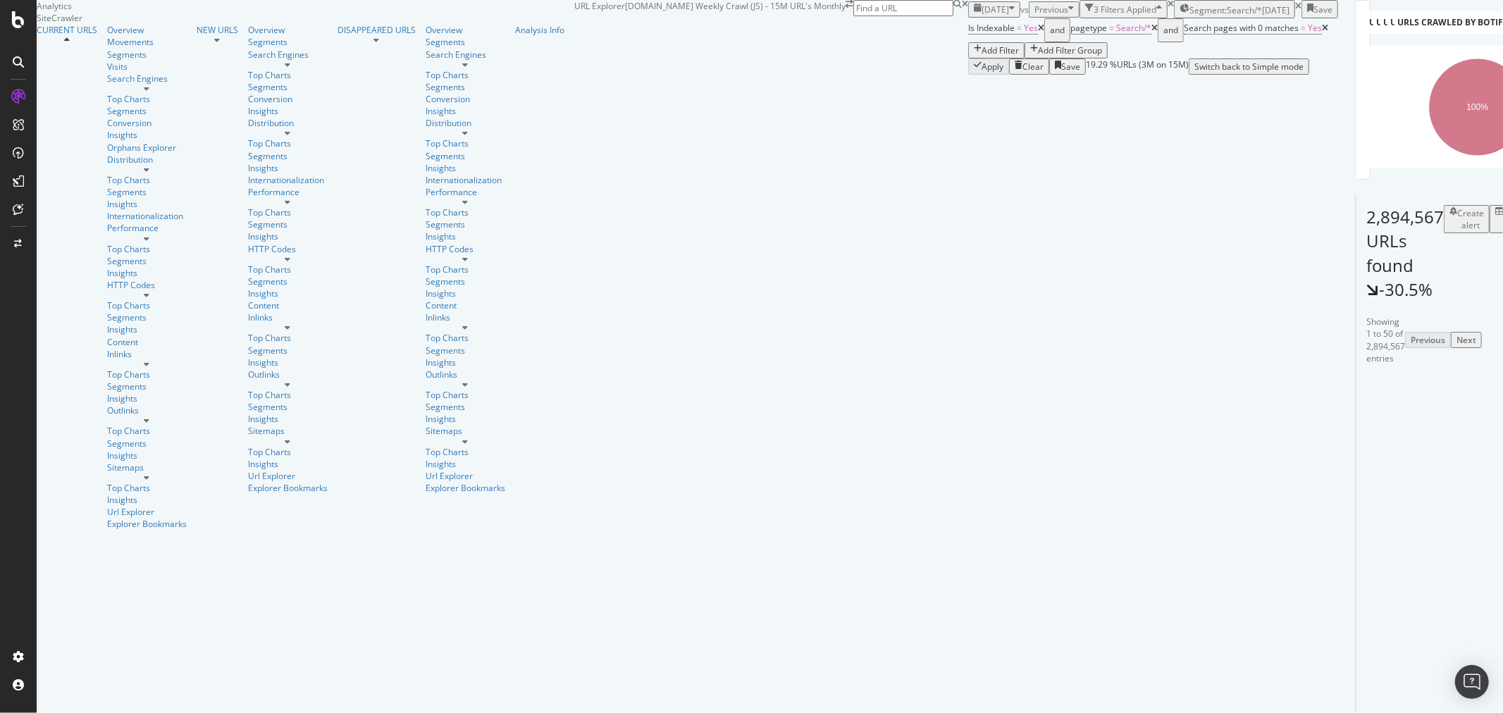
click at [1352, 454] on icon at bounding box center [1430, 449] width 8 height 8
click at [1352, 91] on text "23.4%" at bounding box center [1468, 86] width 24 height 10
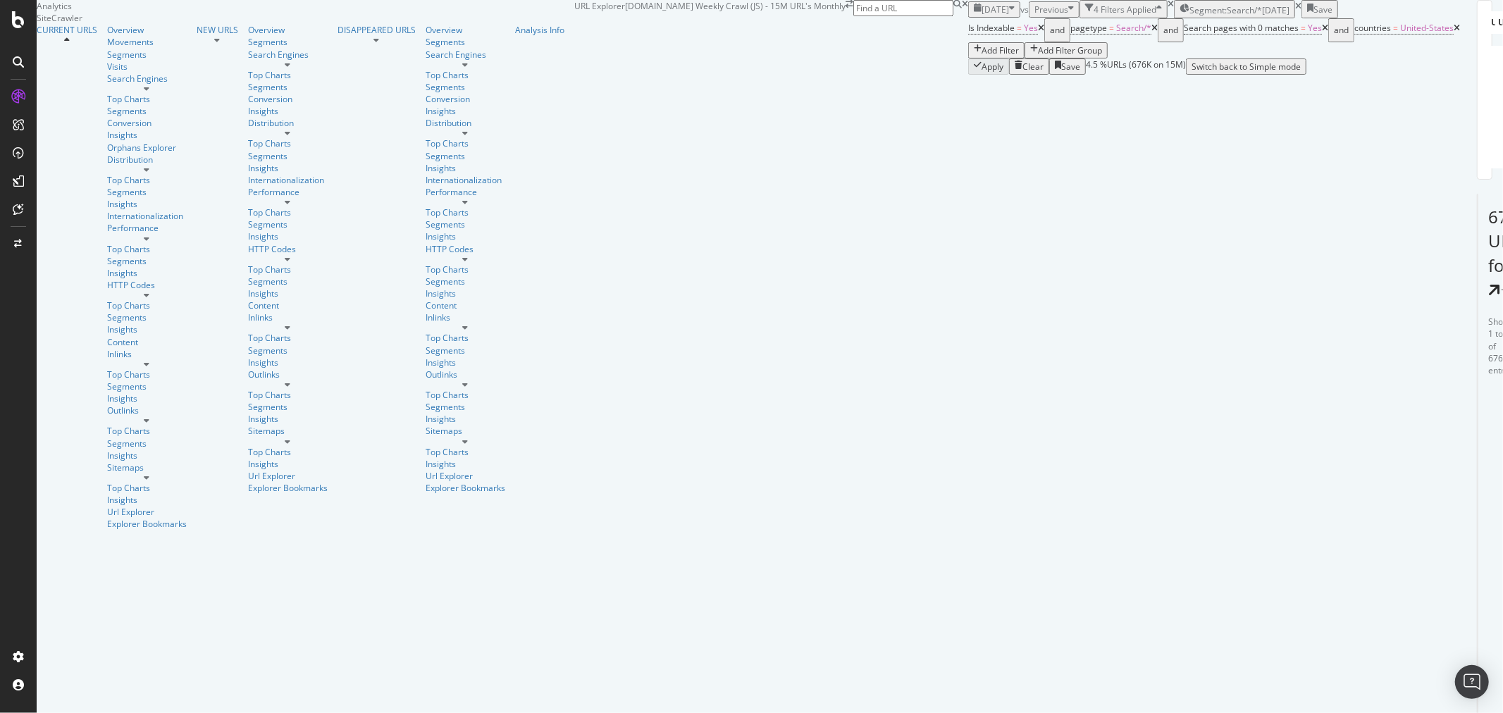
click at [1352, 32] on icon at bounding box center [1457, 28] width 6 height 8
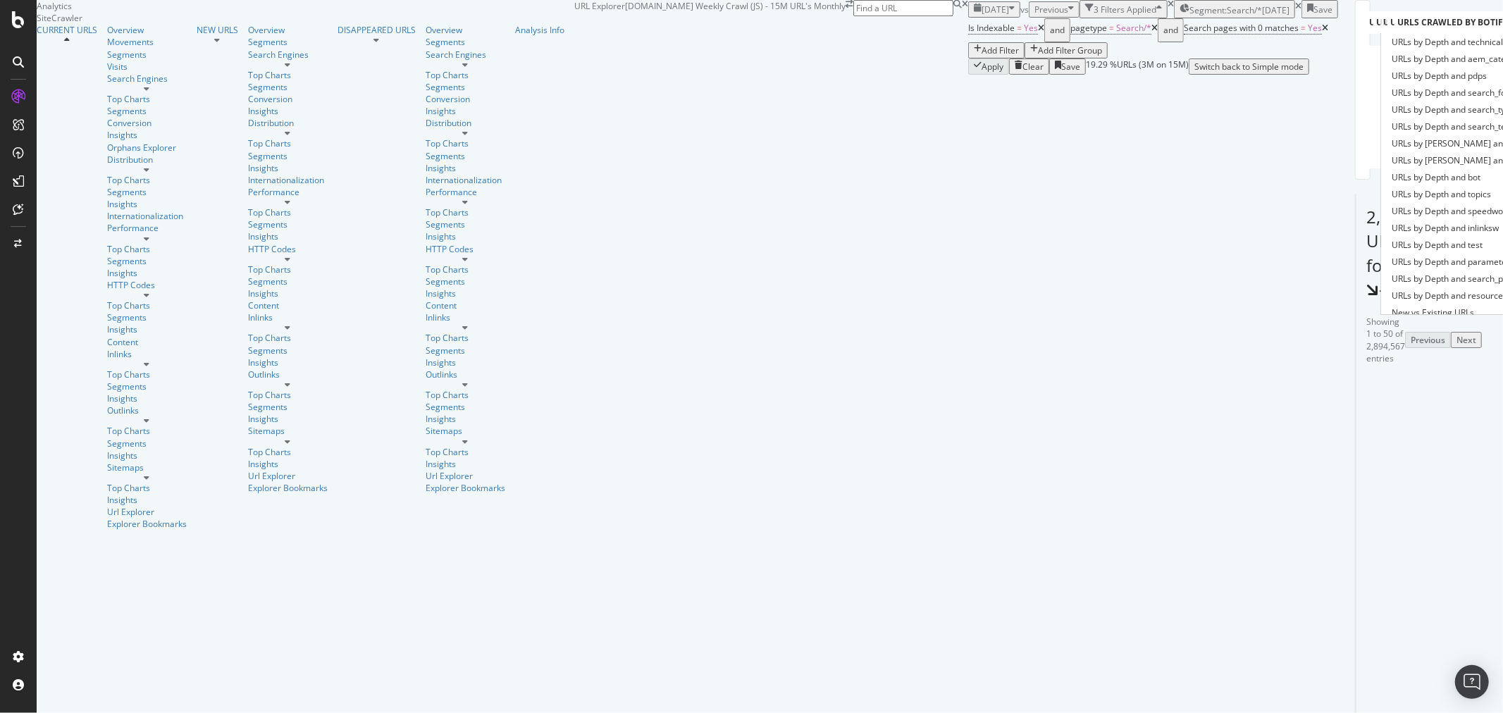
scroll to position [698, 0]
click at [1352, 158] on icon at bounding box center [1387, 153] width 5 height 8
click at [1352, 230] on span "URLs Crawled By Botify By Search pages with 0 matches" at bounding box center [1502, 223] width 220 height 14
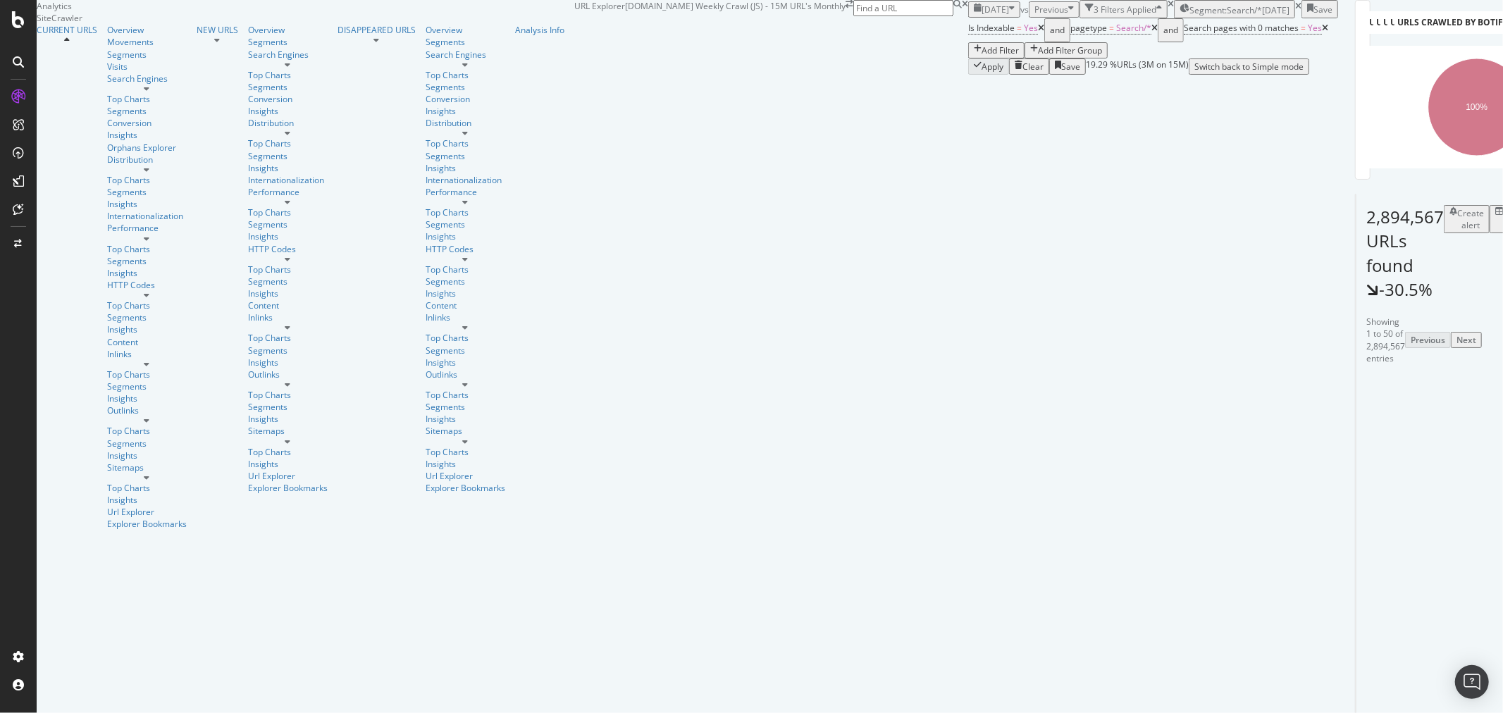
click at [1352, 34] on div "URLs Crawled By Botify By aem_categories" at bounding box center [1499, 22] width 224 height 23
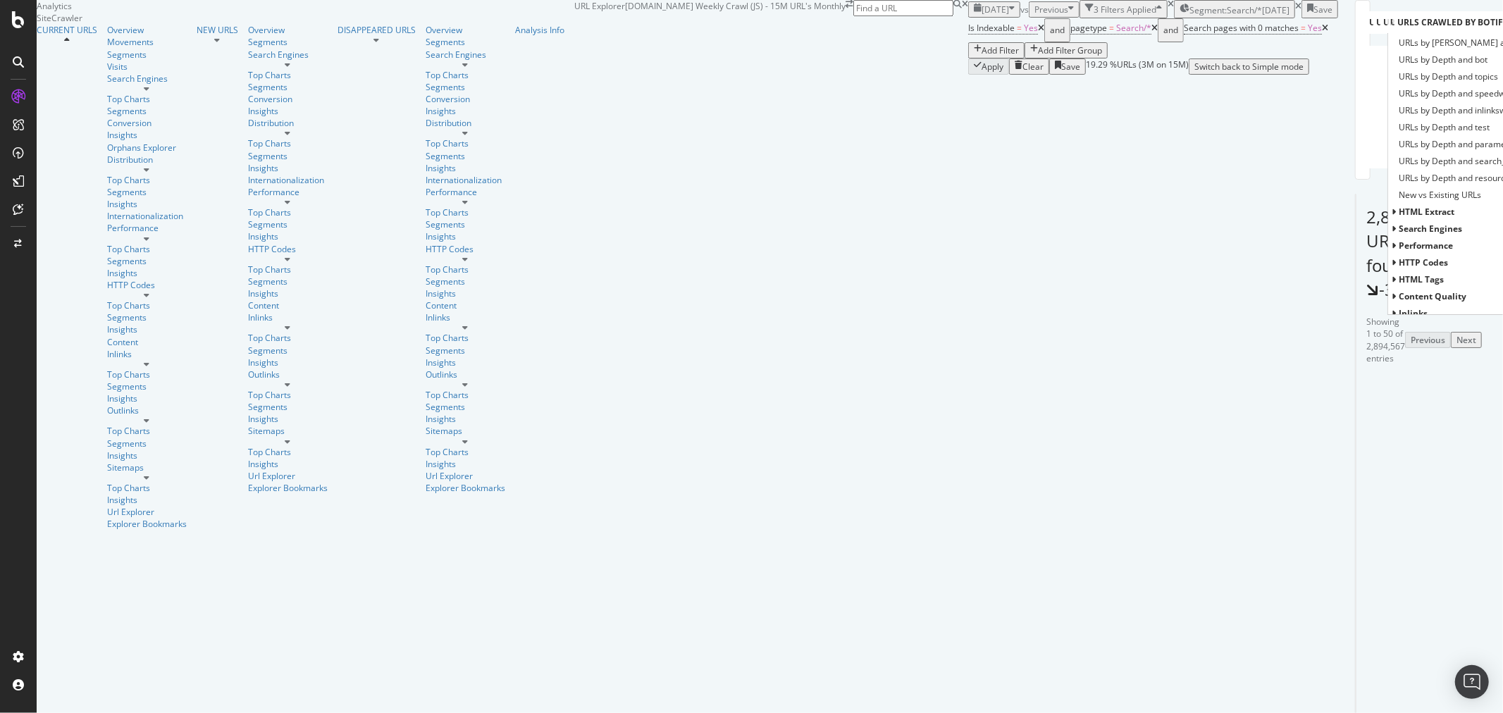
scroll to position [626, 0]
click at [1352, 266] on icon at bounding box center [1394, 262] width 5 height 8
drag, startPoint x: 1082, startPoint y: 342, endPoint x: 1096, endPoint y: 344, distance: 13.5
click at [1352, 194] on span "HTTP Status Codes Distribution" at bounding box center [1460, 187] width 123 height 14
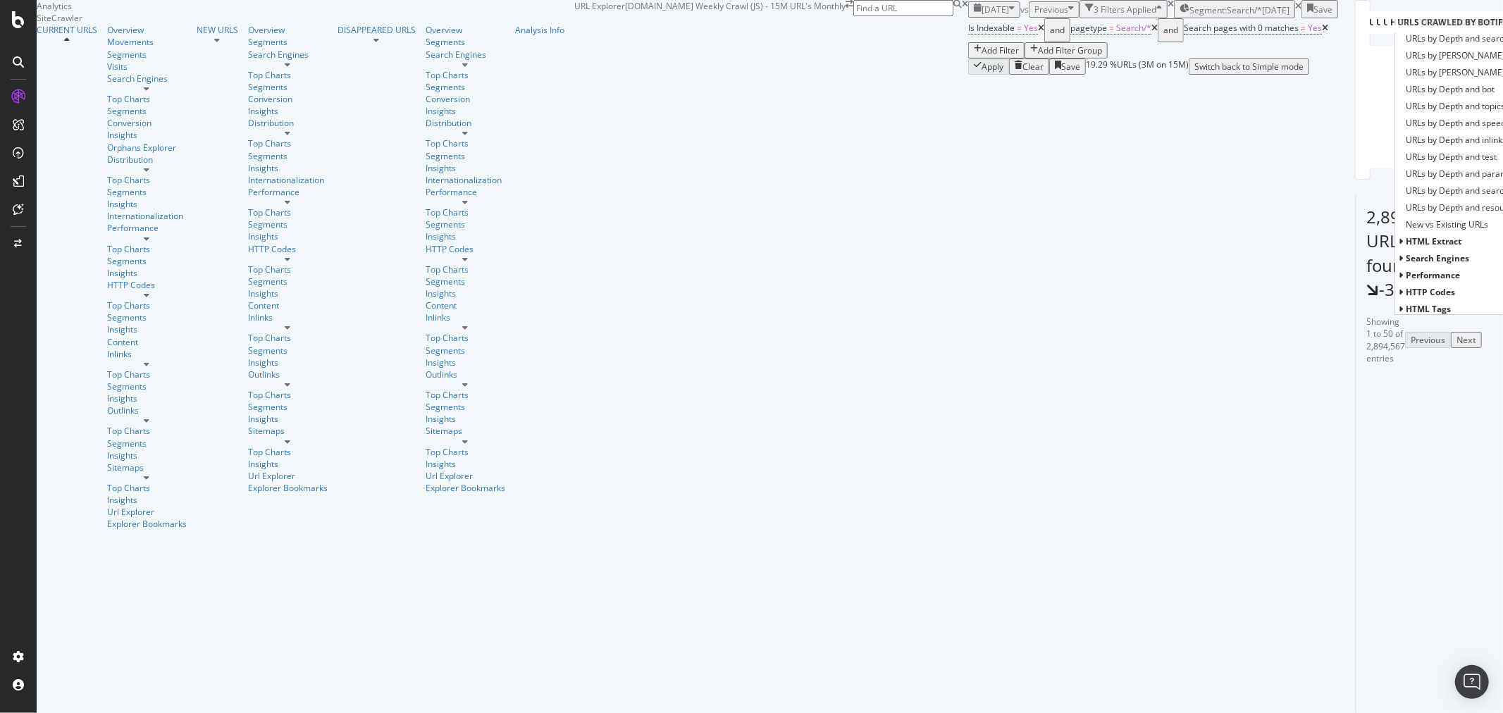
scroll to position [698, 0]
click at [1352, 293] on icon at bounding box center [1401, 289] width 5 height 8
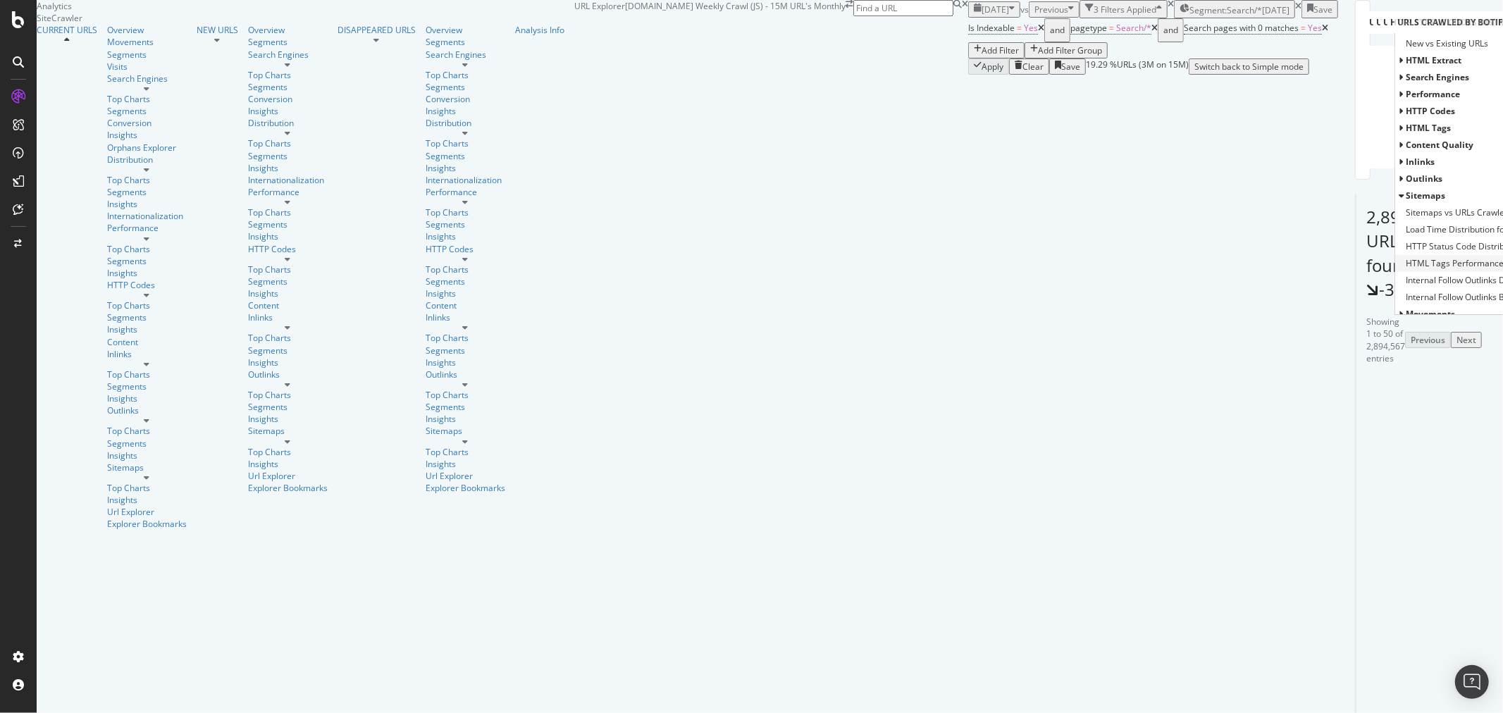
scroll to position [801, 0]
click at [1352, 211] on span "Sitemaps vs URLs Crawled by Botify by Depth" at bounding box center [1484, 204] width 156 height 14
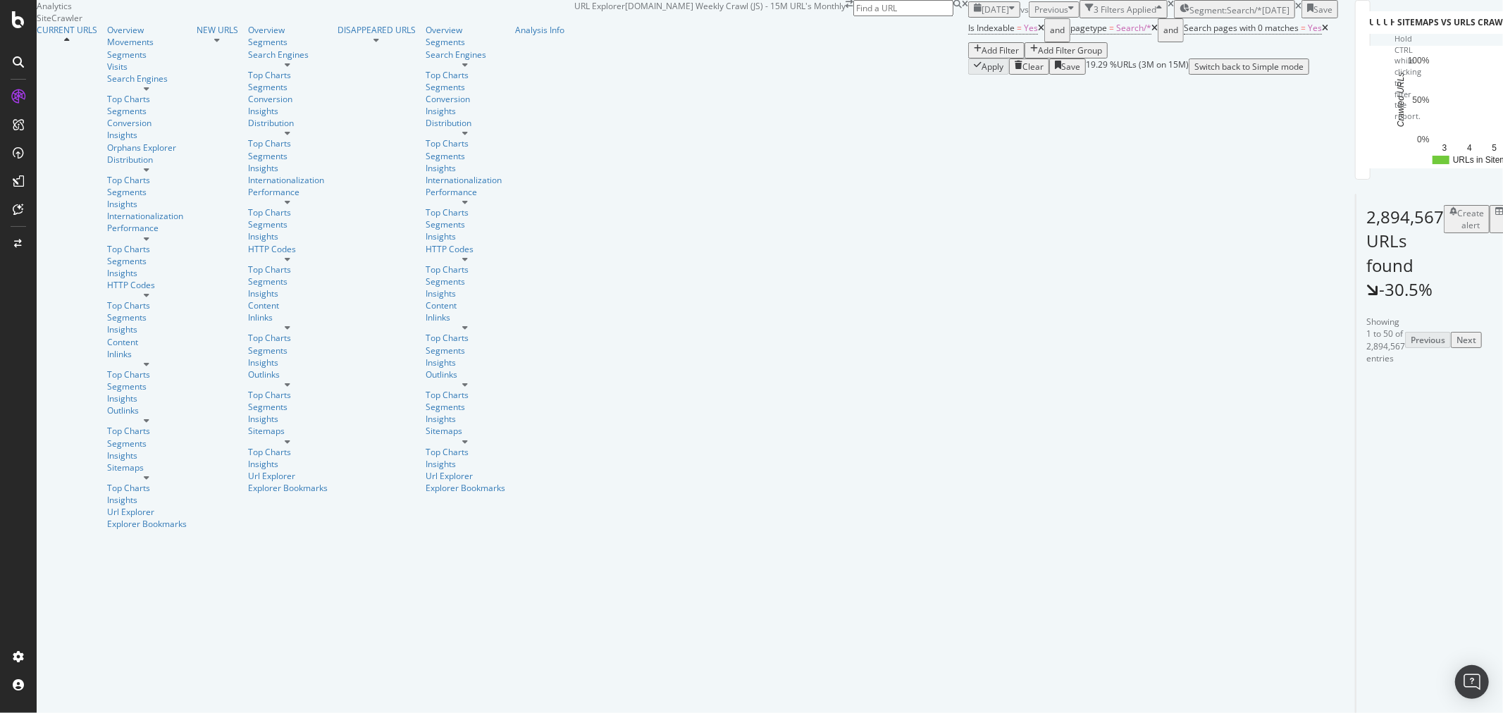
scroll to position [3956, 0]
click at [1352, 524] on icon at bounding box center [1429, 519] width 8 height 8
click at [1332, 16] on div "Save" at bounding box center [1322, 10] width 19 height 12
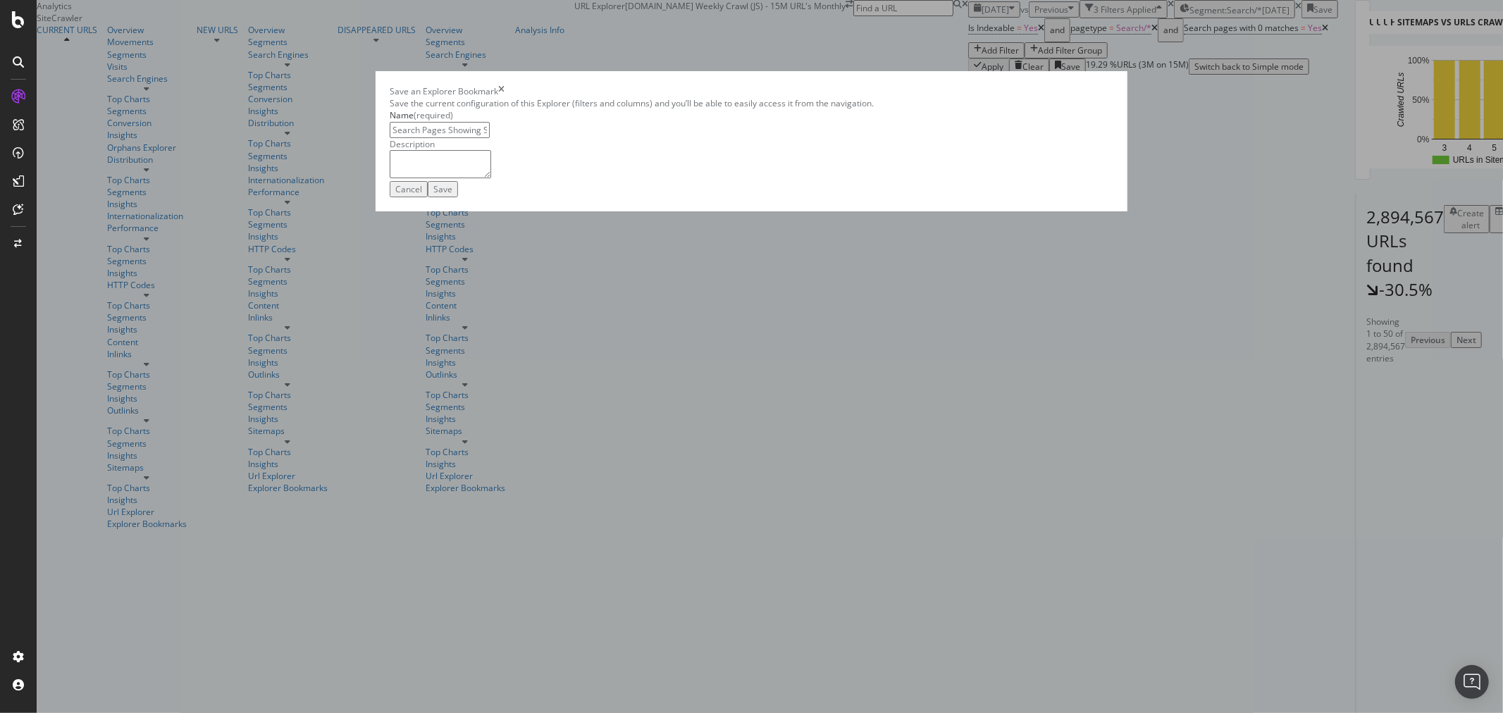
click at [490, 138] on input "Search Pages Showing Sorry, we couldn’t find any matches for" at bounding box center [440, 130] width 100 height 16
click at [490, 138] on input "Search Pages Showing: Sorry, we couldn’t find any matches for" at bounding box center [440, 130] width 100 height 16
click at [490, 138] on input "Search Pages Showing: "Sorry, we couldn’t find any matches for" at bounding box center [440, 130] width 100 height 16
click at [490, 138] on input "Search Pages Showing: "Sorry, we couldn’t find any matches for"" at bounding box center [440, 130] width 100 height 16
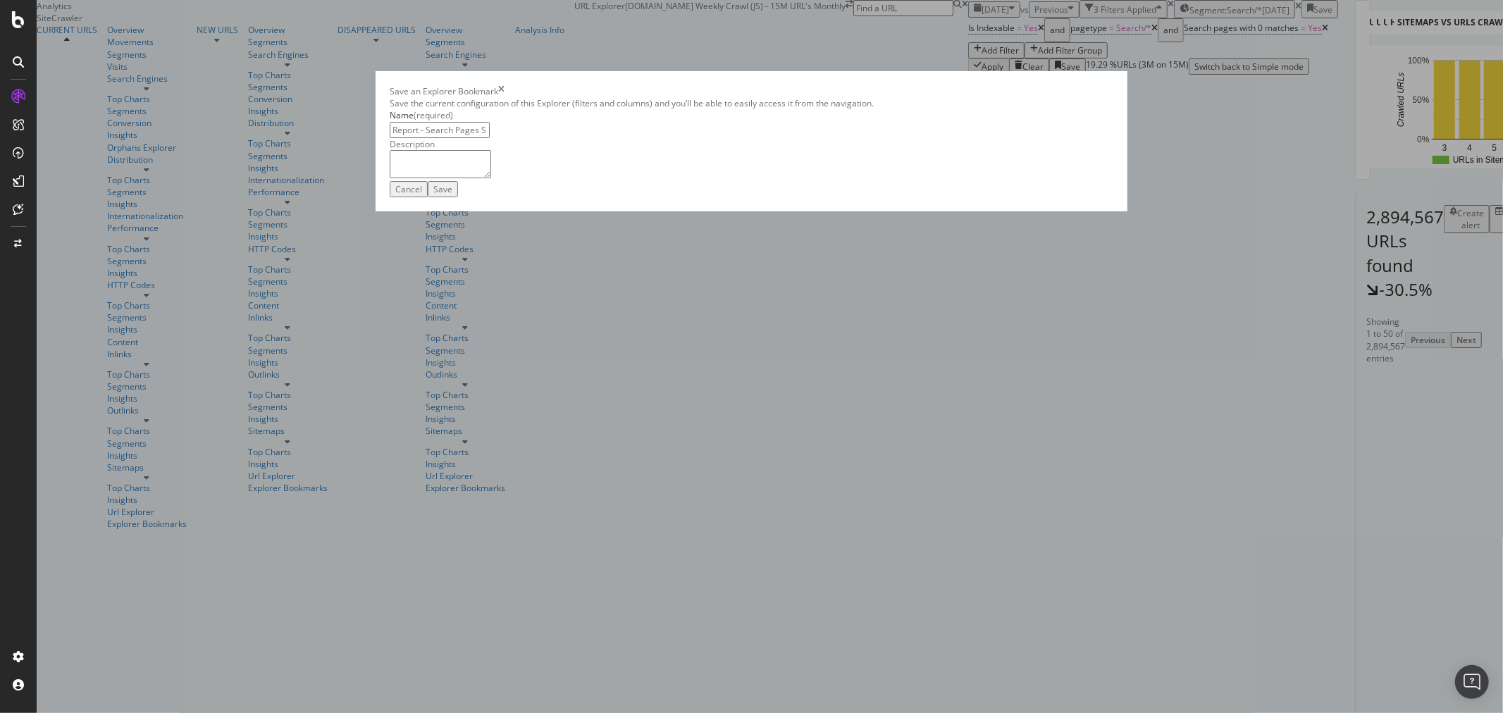
click at [490, 138] on input "Report - Search Pages Showing: "Sorry, we couldn’t find any matches for"" at bounding box center [440, 130] width 100 height 16
type input "Report - Search Pages - Showing: "Sorry, we couldn’t find any matches for""
click at [491, 178] on textarea "modal" at bounding box center [440, 164] width 101 height 28
paste textarea "Search pages with 0 matches"
type textarea "Search pages with 0 matches."
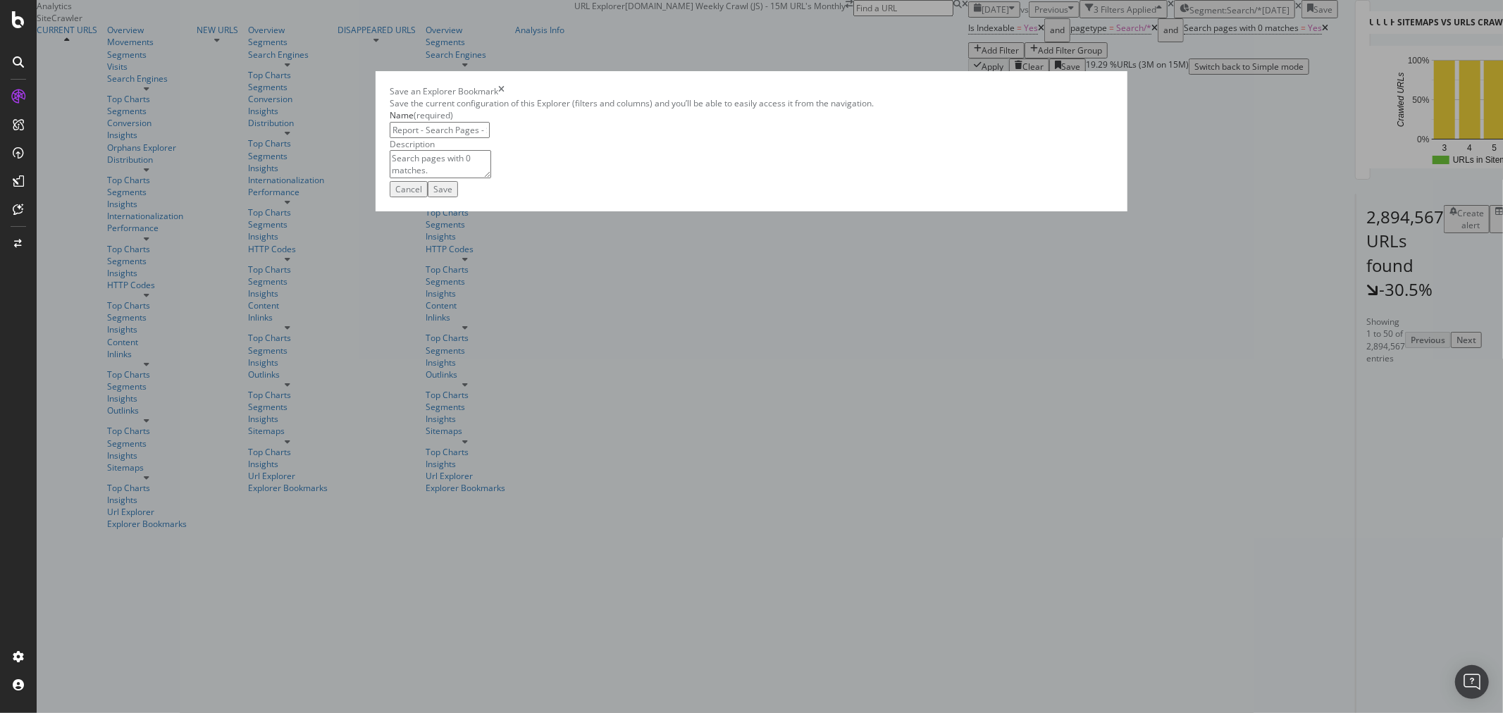
click at [452, 195] on div "Save" at bounding box center [442, 189] width 19 height 12
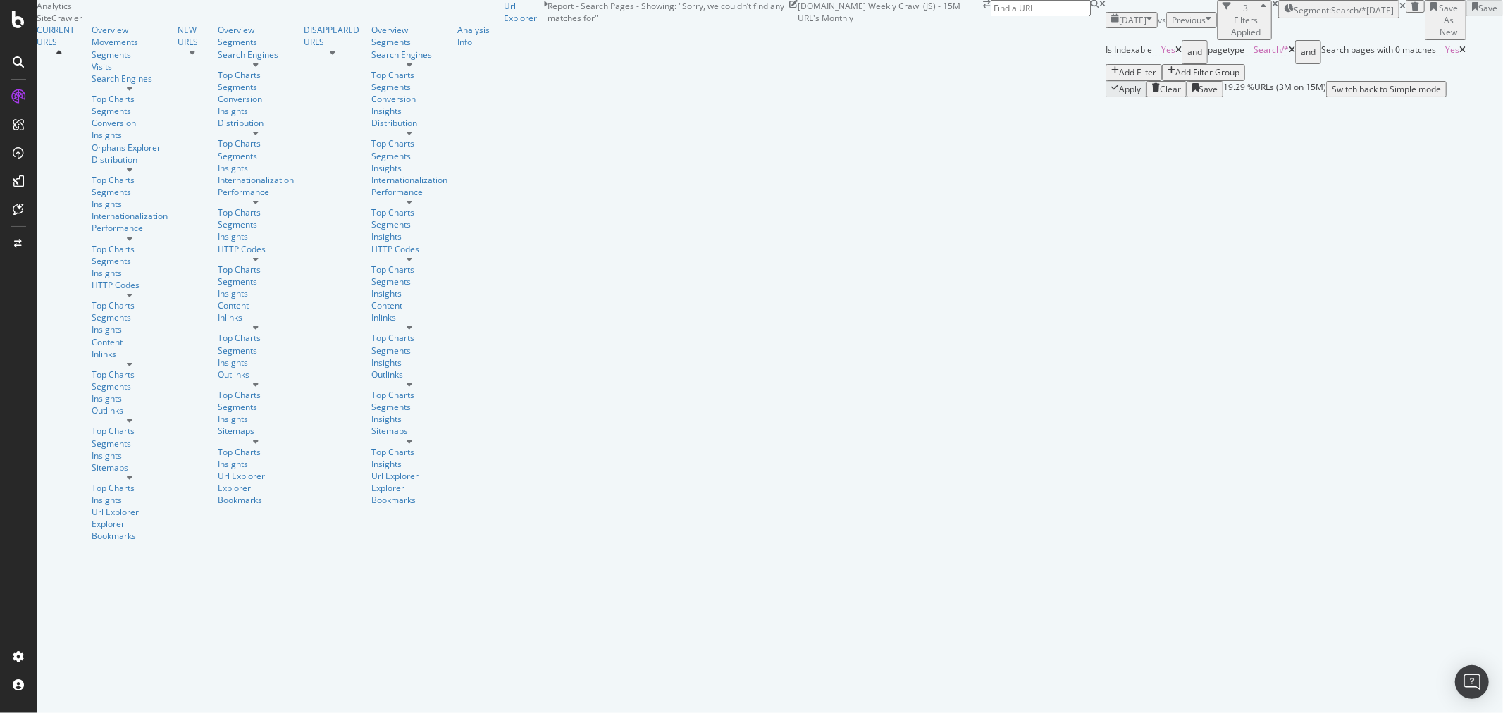
click at [1352, 97] on div "Description: Search pages with 0 matches. URLs Crawled By Botify By countries C…" at bounding box center [1503, 48] width 0 height 97
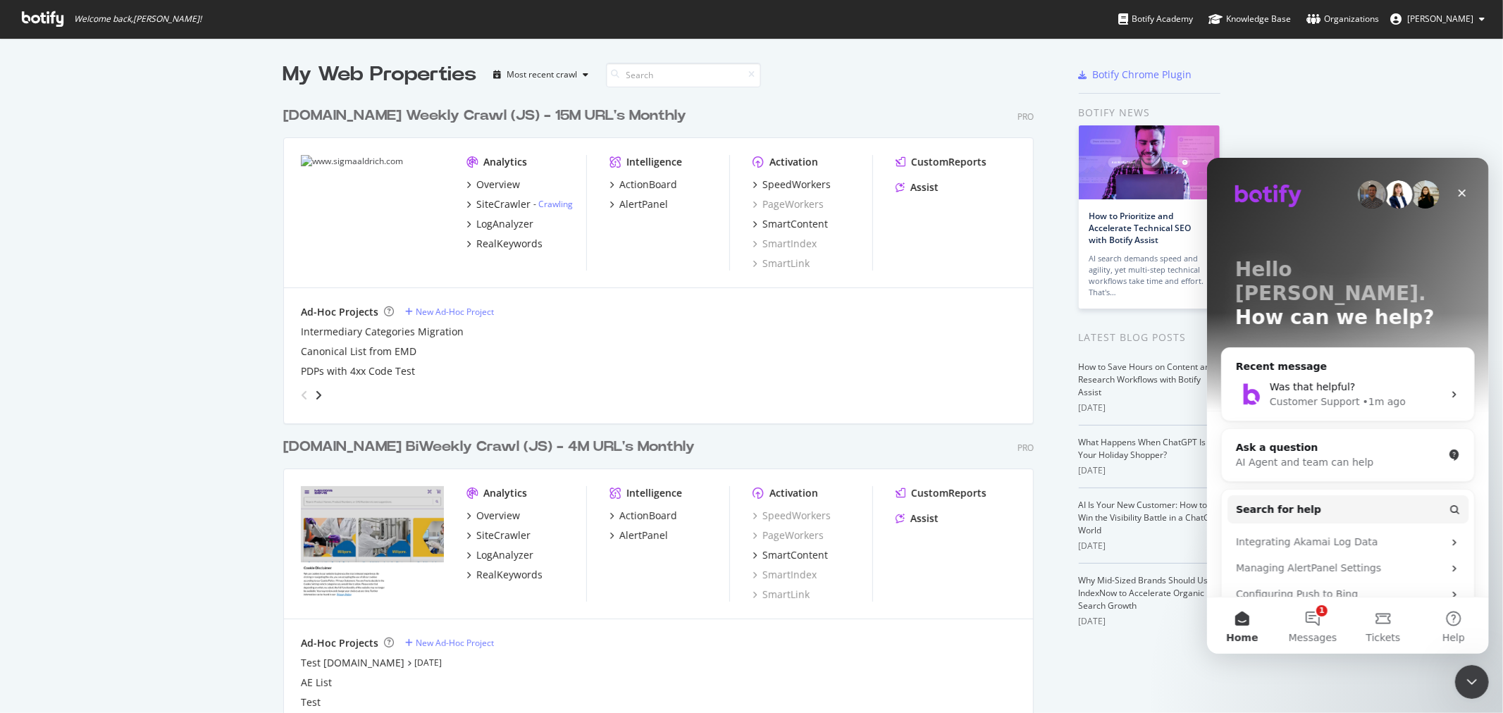
click at [462, 120] on div "[DOMAIN_NAME] Weekly Crawl (JS) - 15M URL's Monthly" at bounding box center [484, 116] width 403 height 20
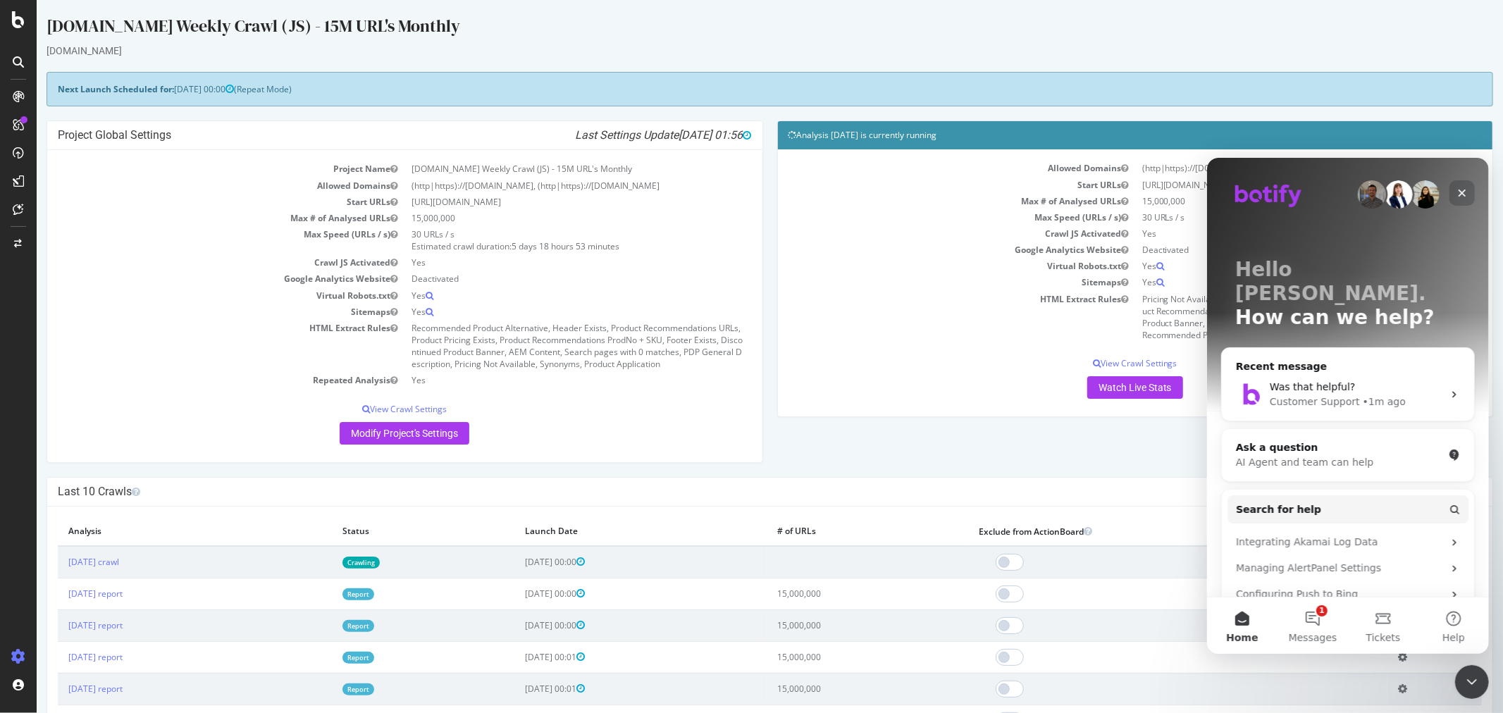
click at [1466, 190] on icon "Close" at bounding box center [1461, 192] width 11 height 11
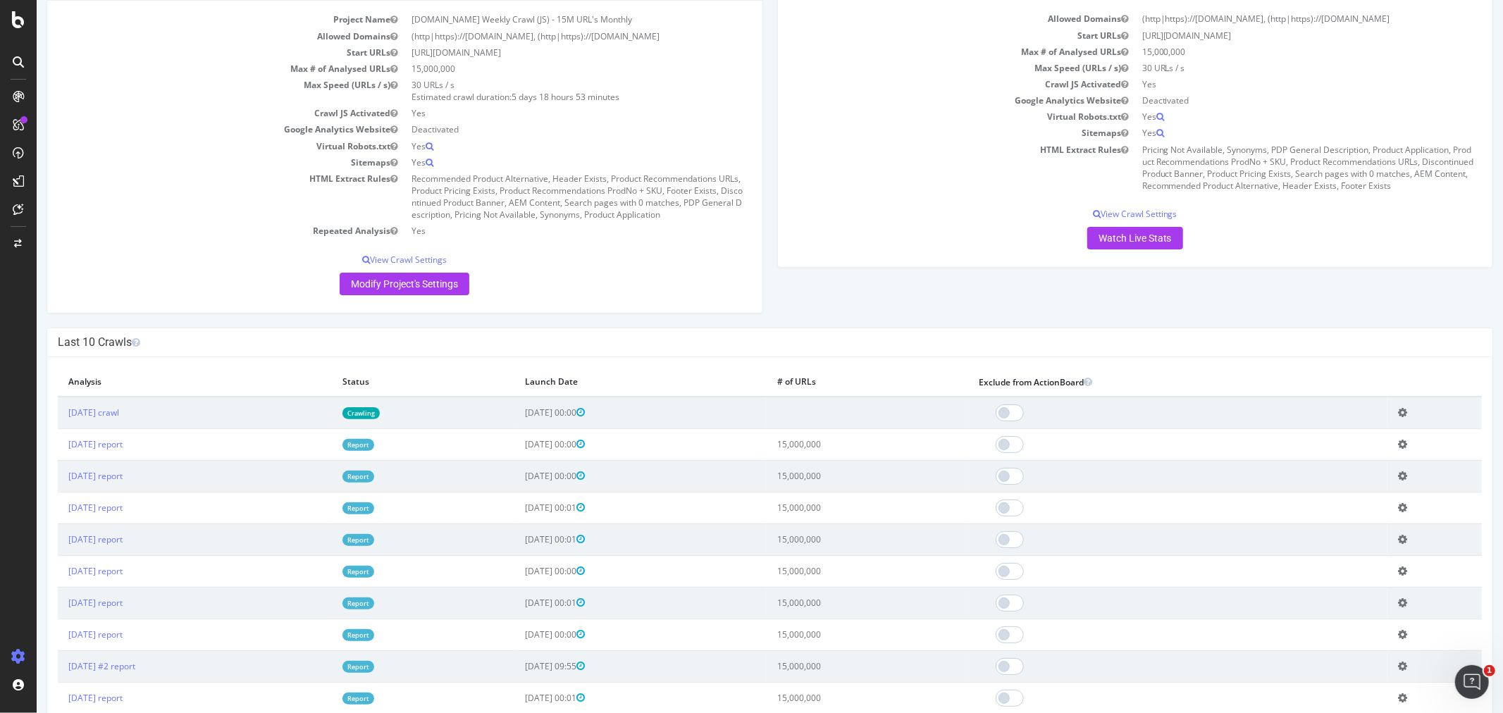
scroll to position [156, 0]
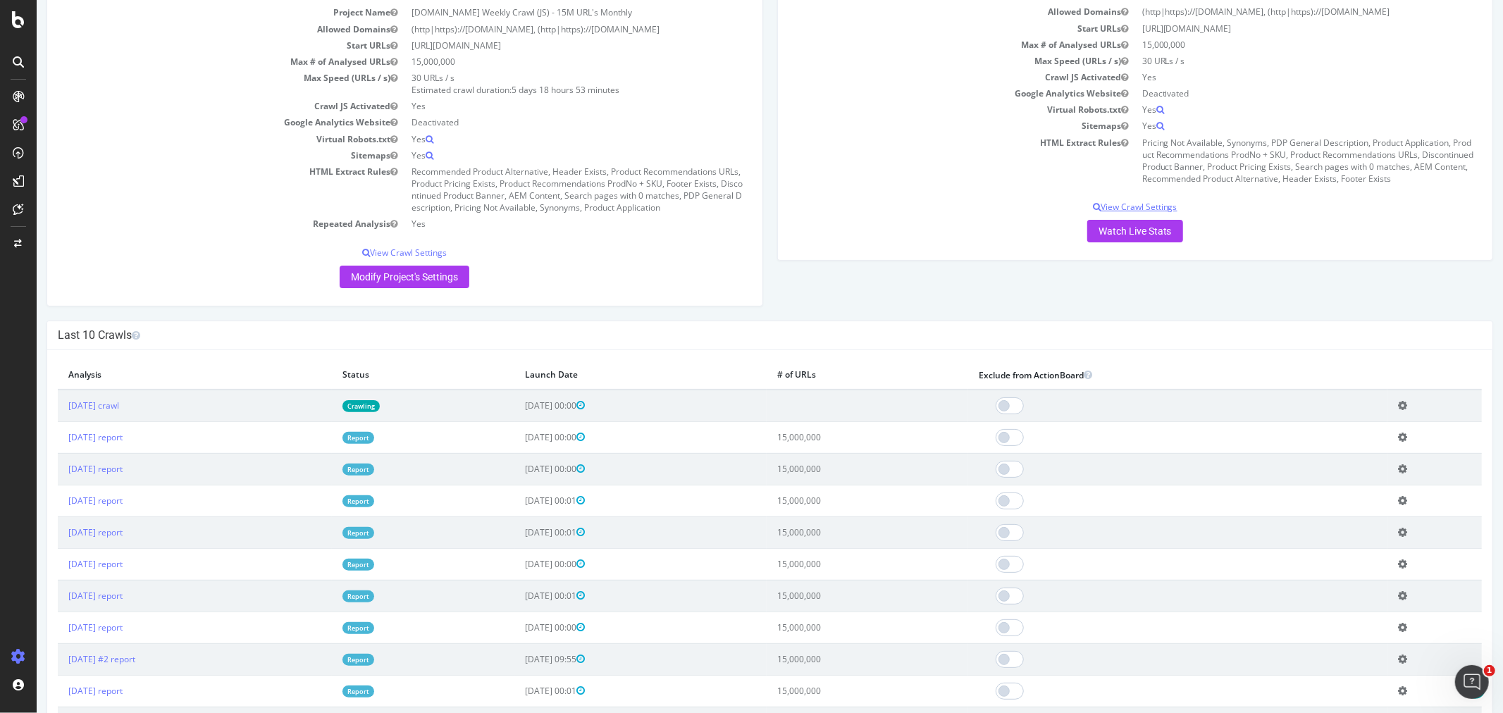
click at [1125, 203] on p "View Crawl Settings" at bounding box center [1135, 207] width 694 height 12
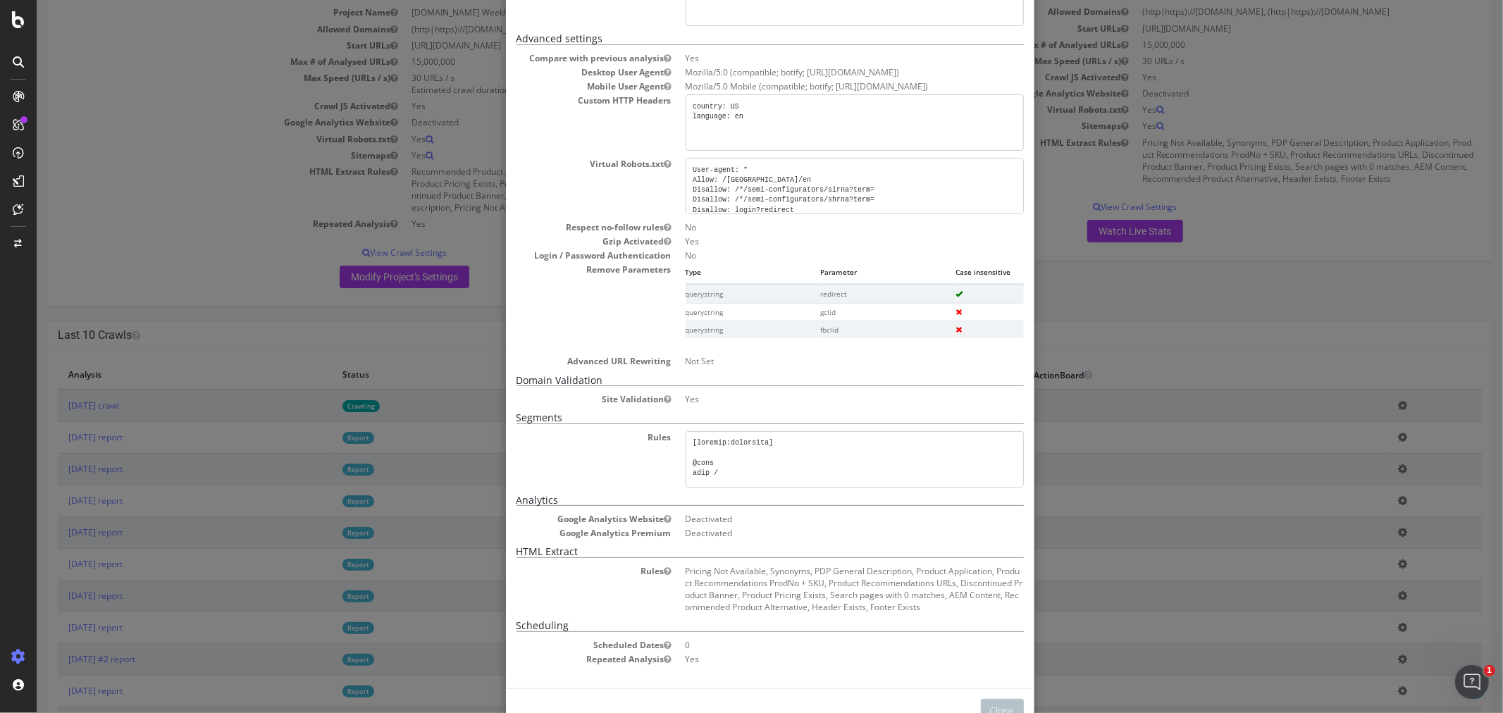
scroll to position [276, 0]
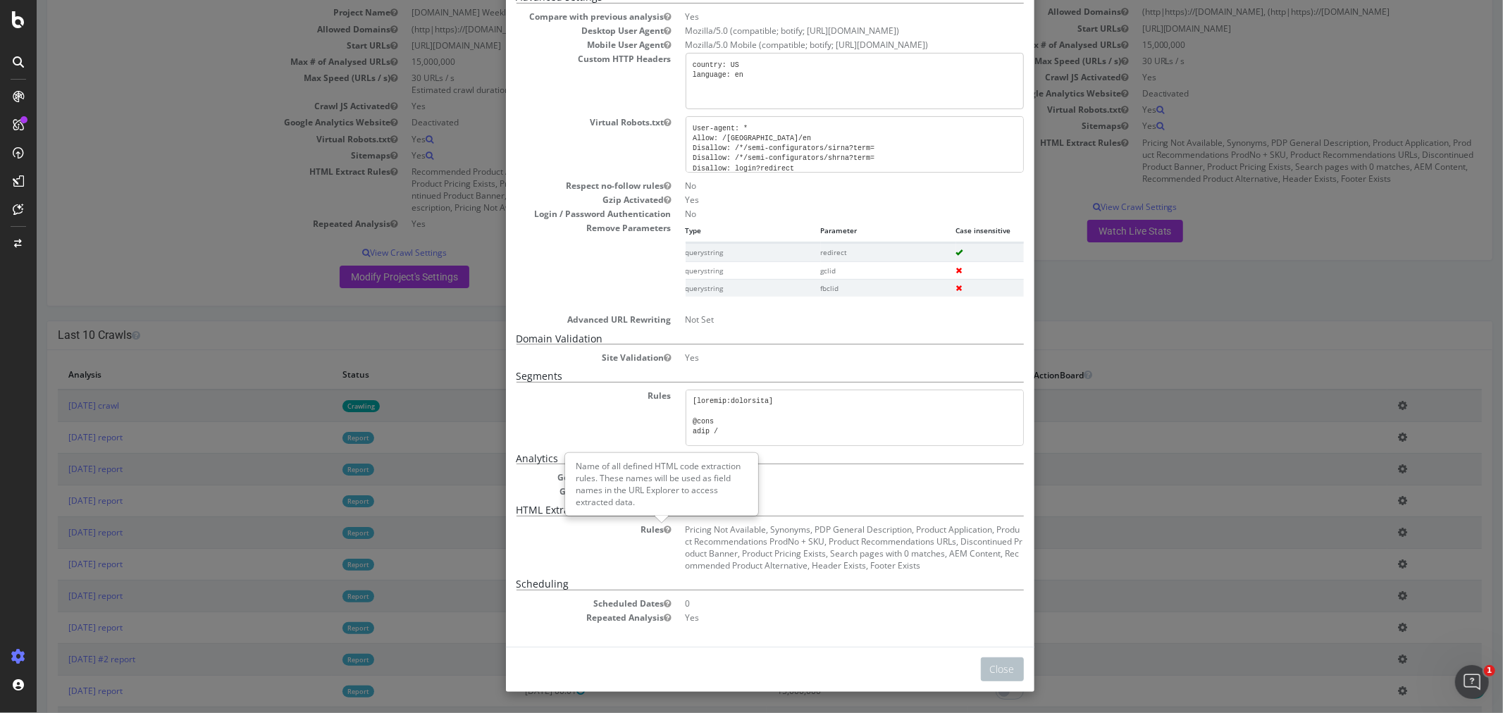
click at [664, 531] on icon "button" at bounding box center [667, 530] width 7 height 8
click at [1294, 283] on div "× Close Analysis Settings Main Project Name sigmaaldrich.com Weekly Crawl (JS) …" at bounding box center [769, 356] width 1466 height 713
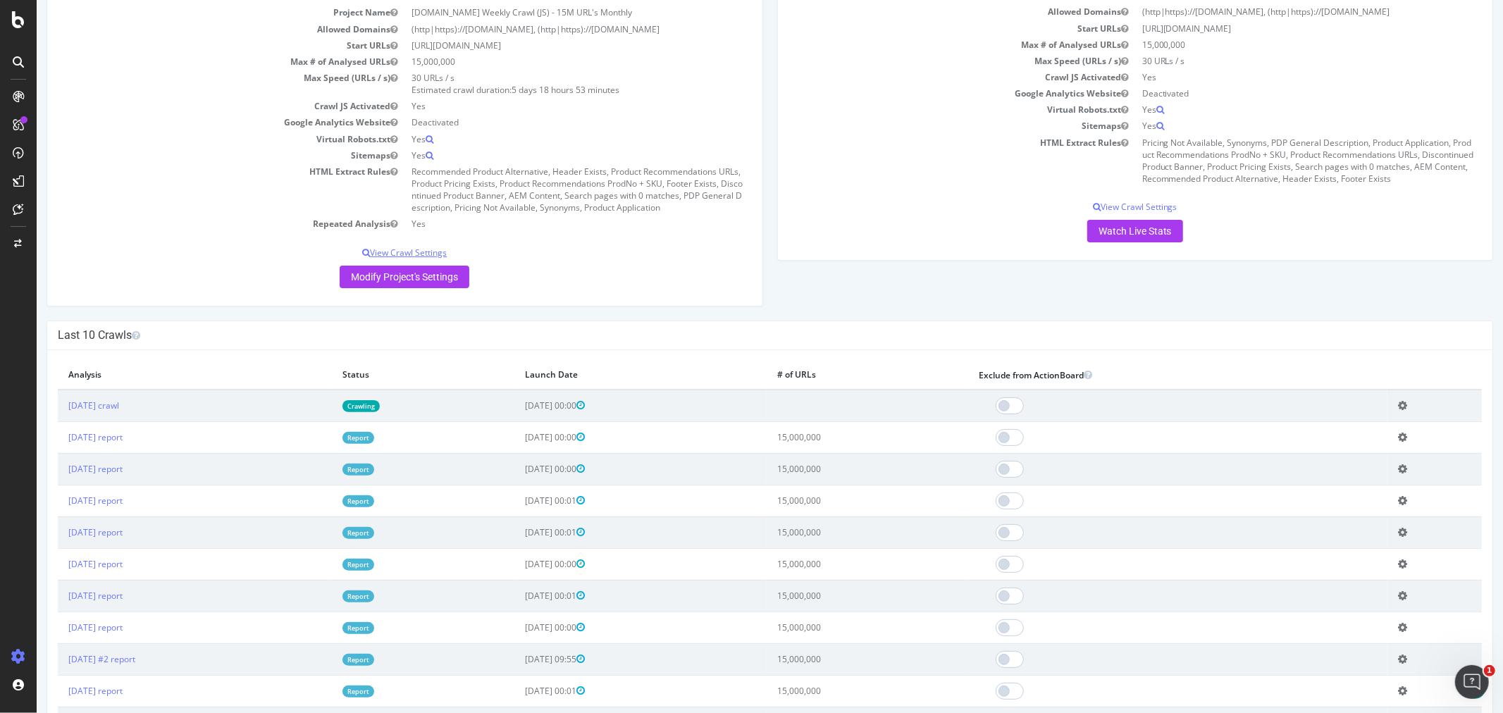
click at [411, 249] on p "View Crawl Settings" at bounding box center [404, 253] width 694 height 12
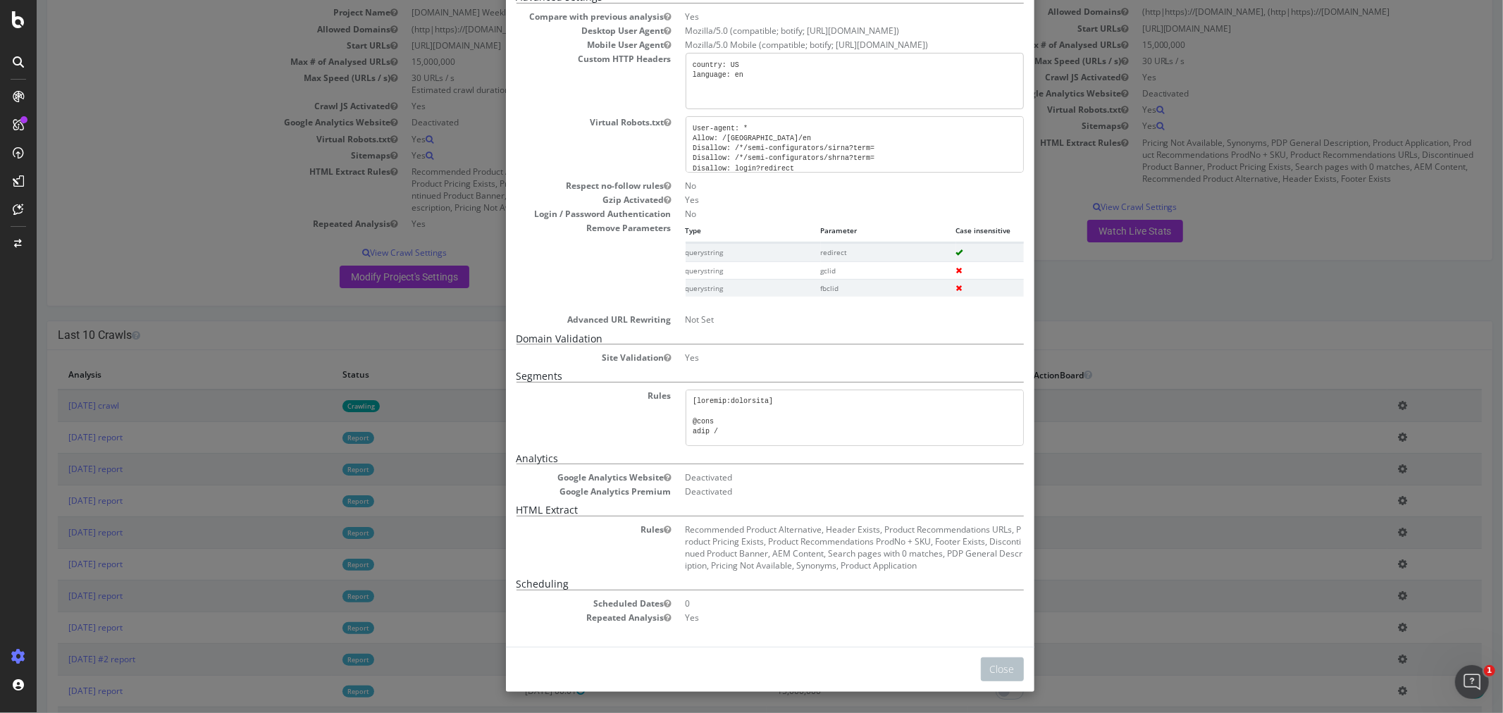
click at [1155, 284] on div "× Close Project Settings Main Project Name sigmaaldrich.com Weekly Crawl (JS) -…" at bounding box center [769, 356] width 1466 height 713
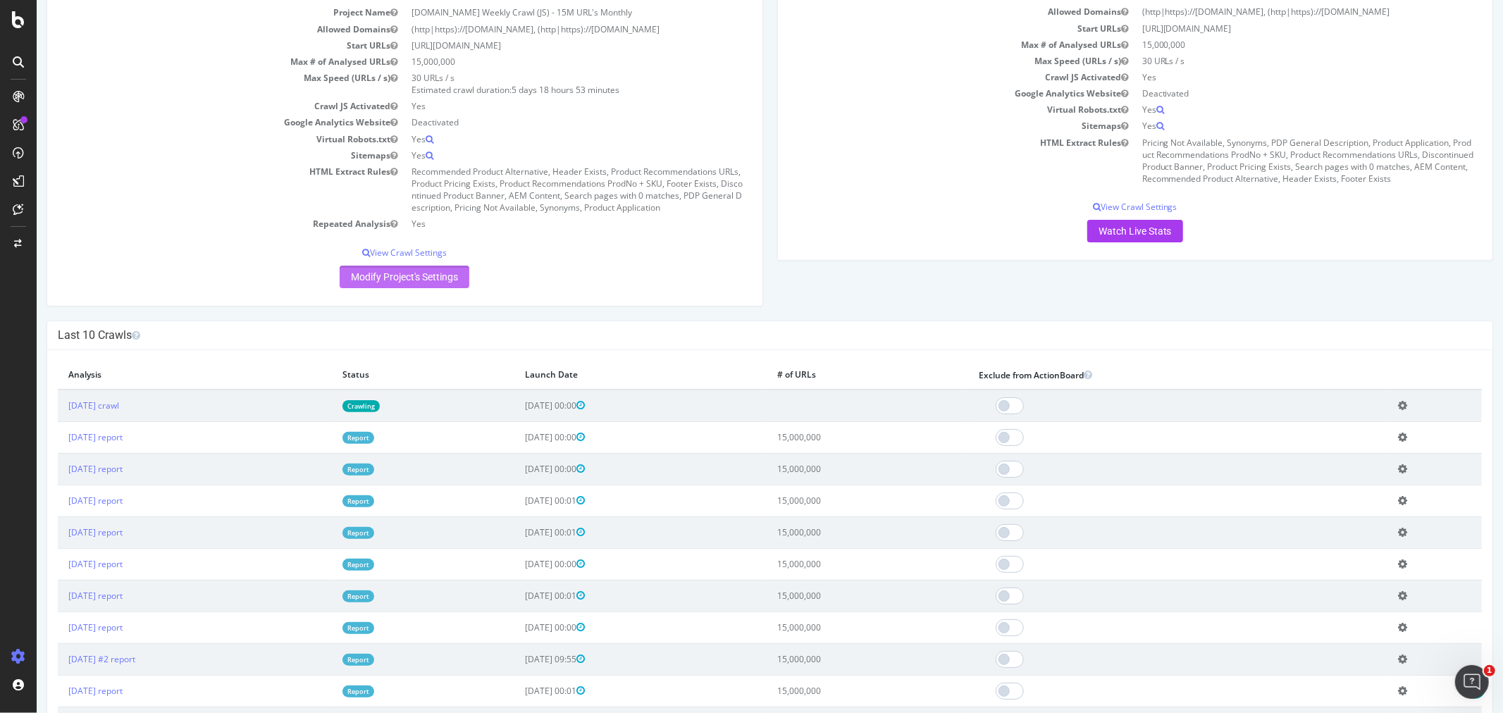
click at [416, 273] on link "Modify Project's Settings" at bounding box center [404, 277] width 130 height 23
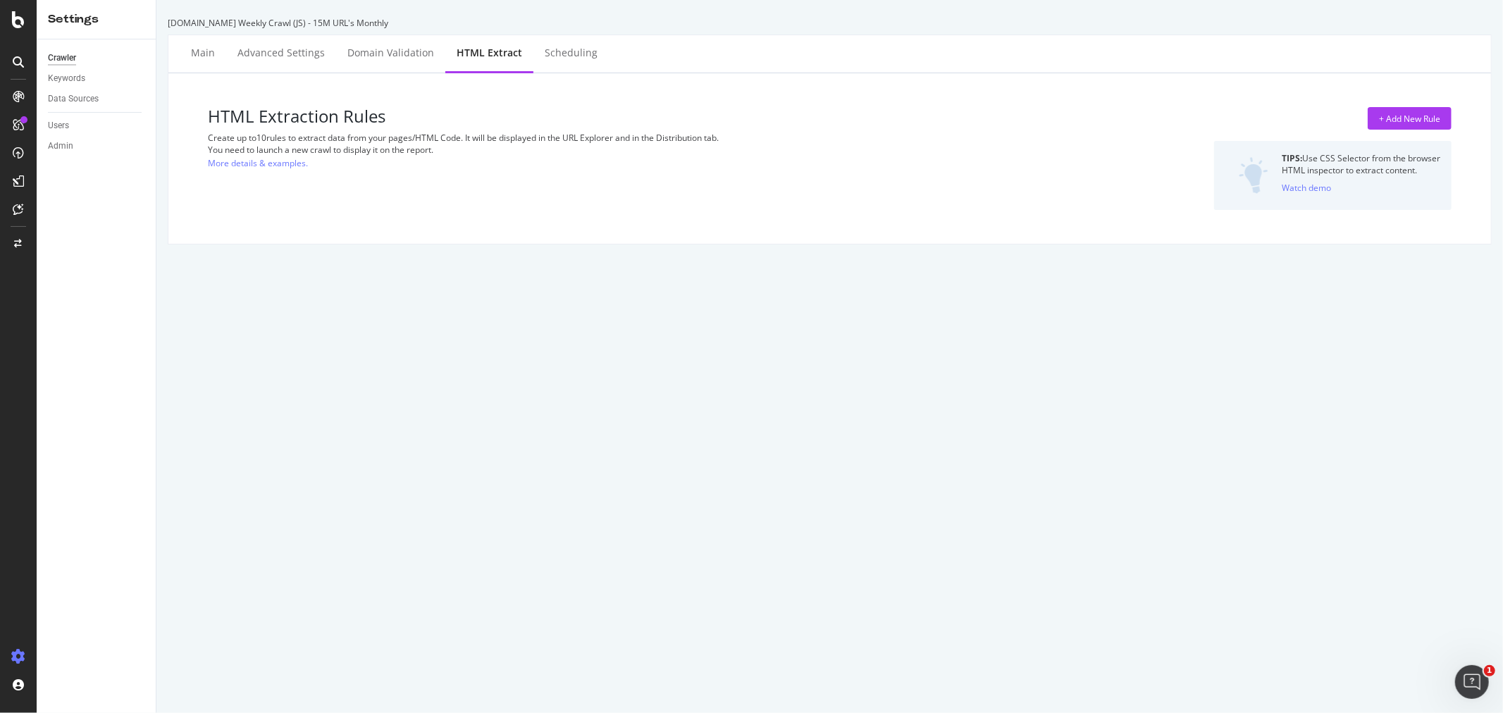
select select "list"
select select "exist"
select select "list"
select select "exist"
select select "list"
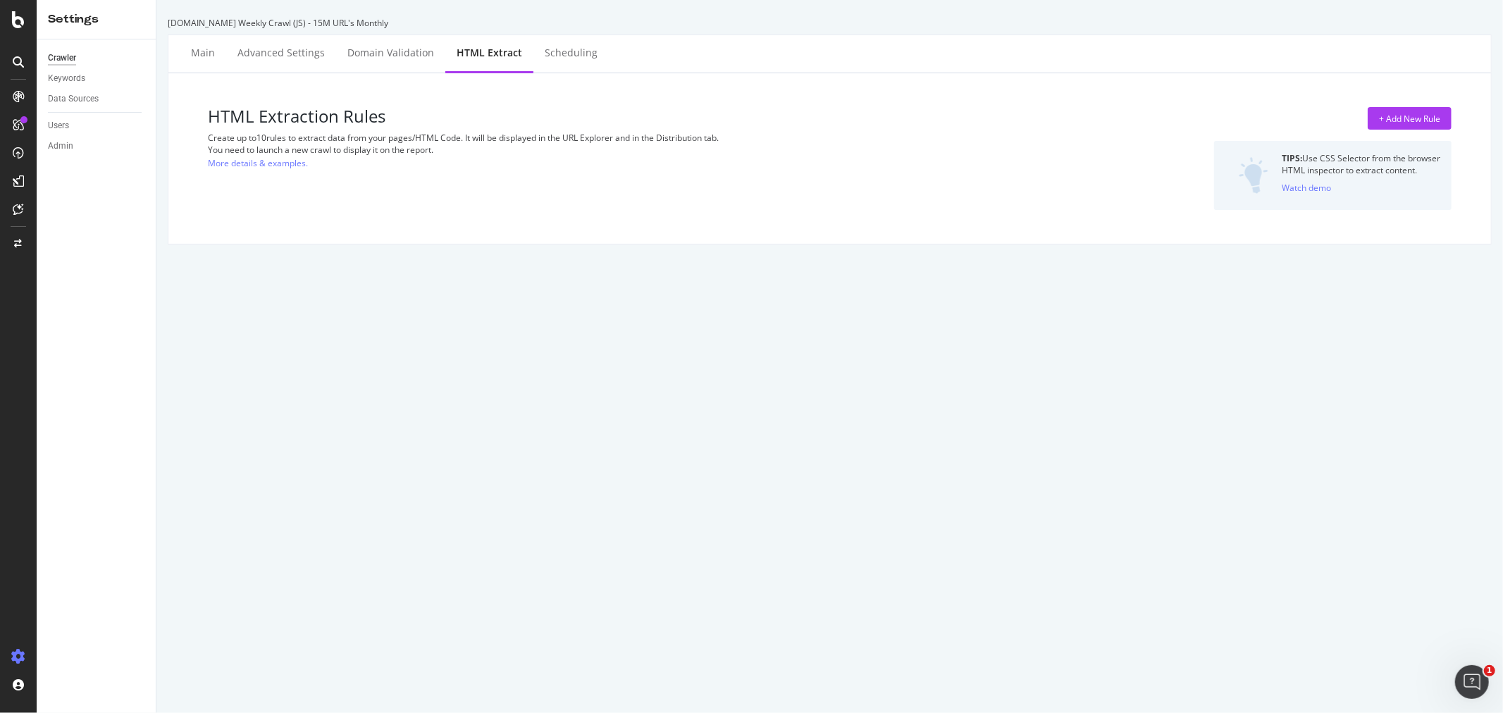
select select "exist"
select select "list"
select select "exist"
select select "list"
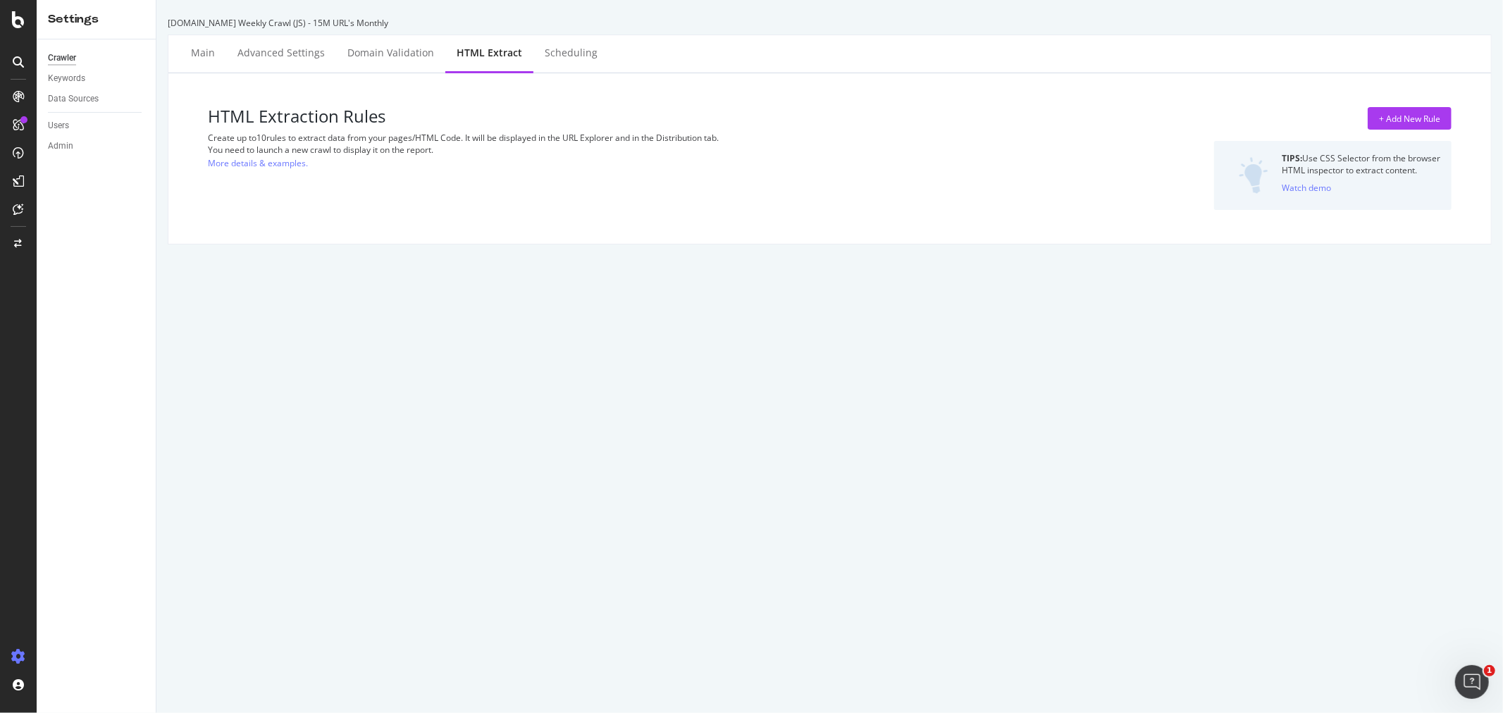
select select "exist"
select select "list"
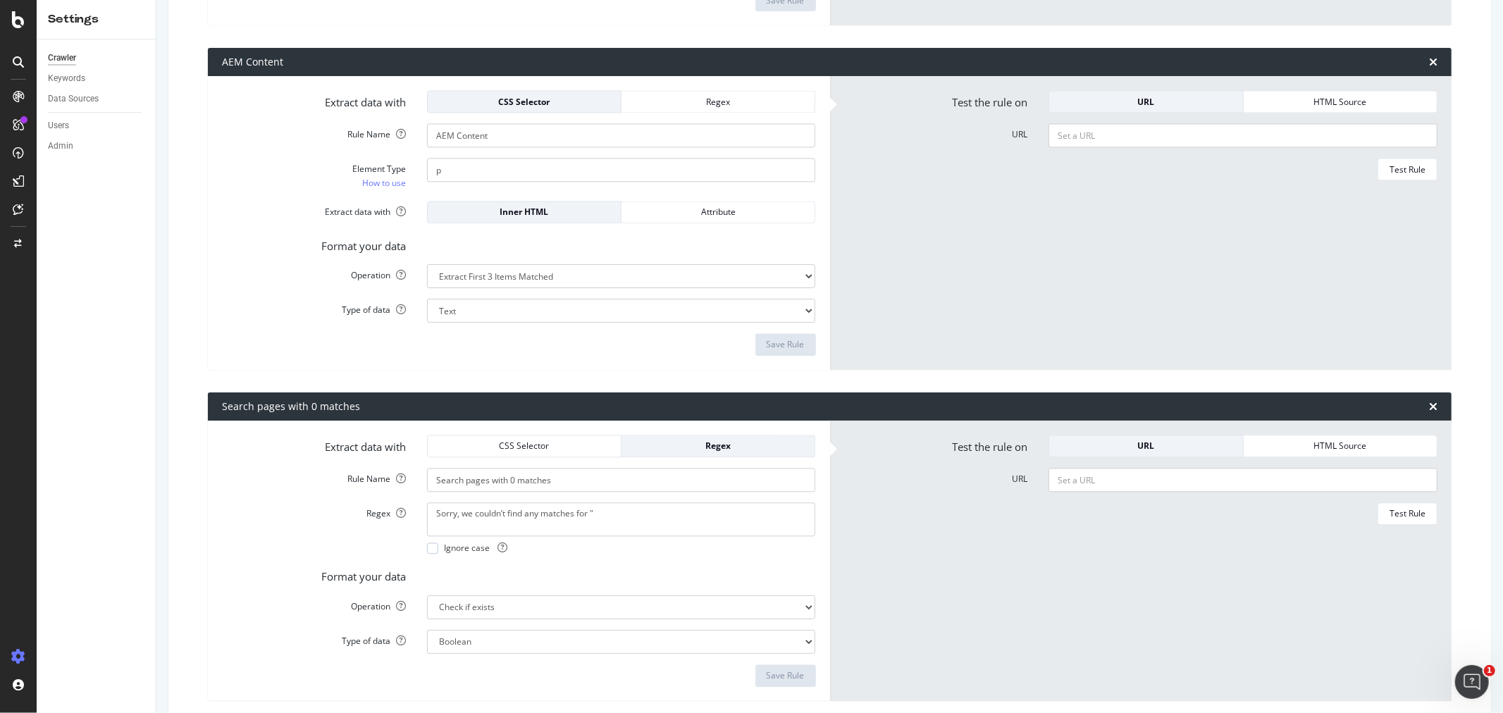
scroll to position [2818, 0]
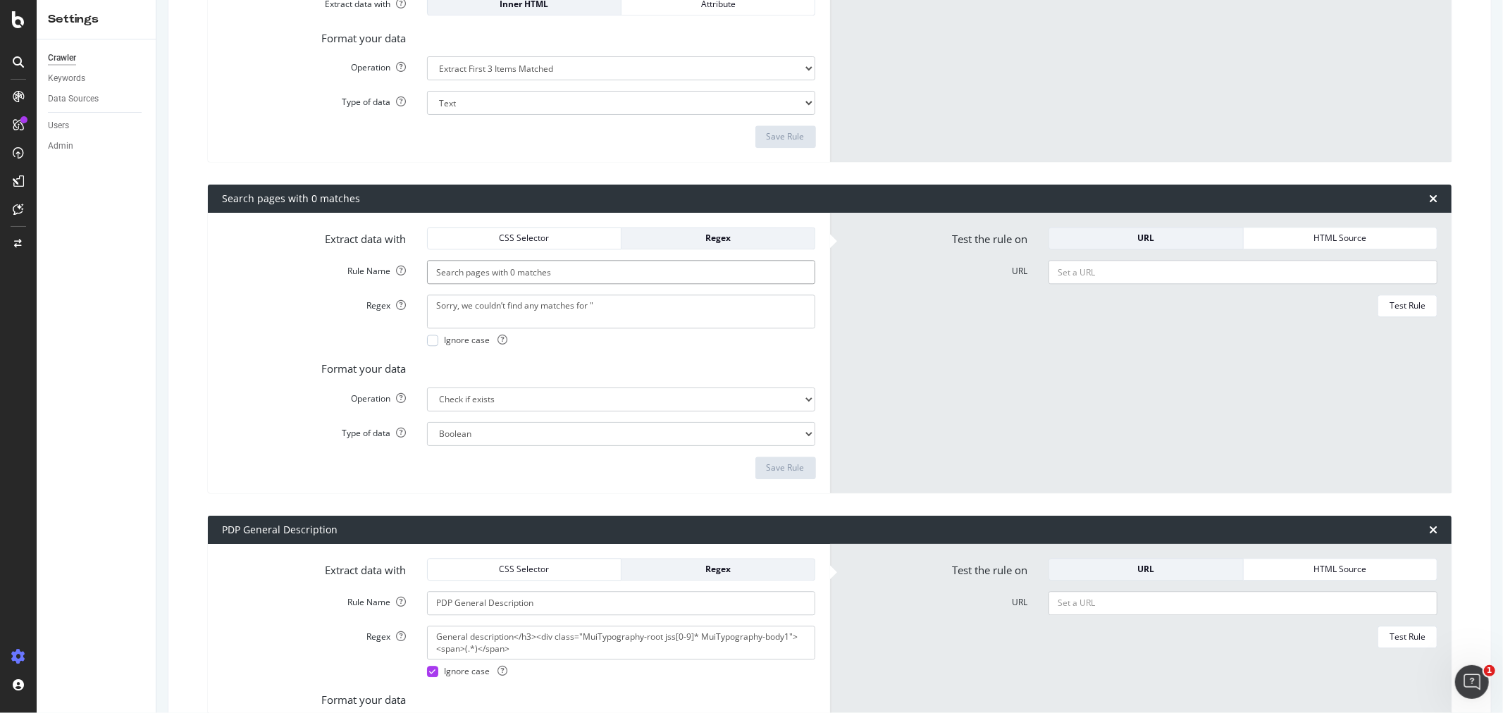
drag, startPoint x: 434, startPoint y: 271, endPoint x: 566, endPoint y: 269, distance: 132.5
click at [566, 269] on input "Search pages with 0 matches" at bounding box center [621, 272] width 389 height 24
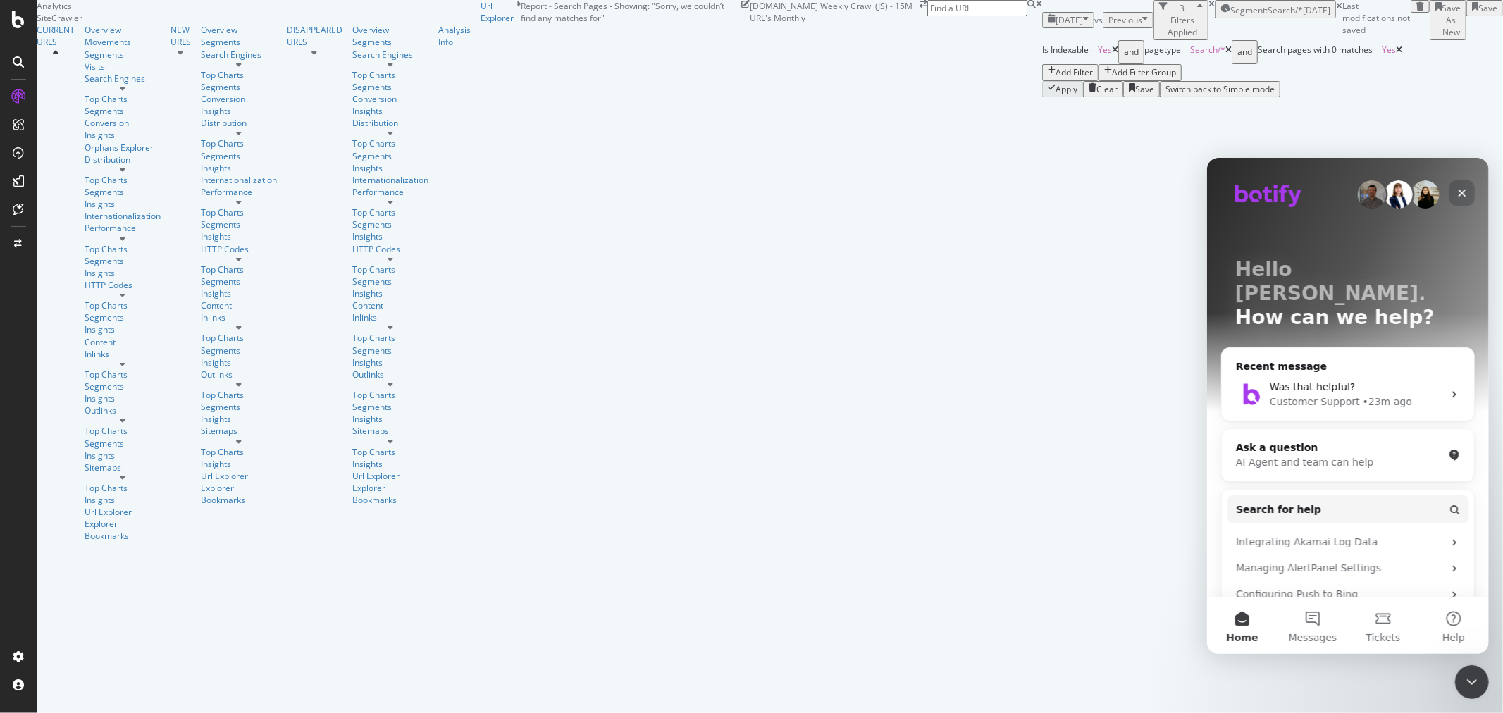
click at [1464, 194] on icon "Close" at bounding box center [1462, 193] width 8 height 8
